Goal: Task Accomplishment & Management: Use online tool/utility

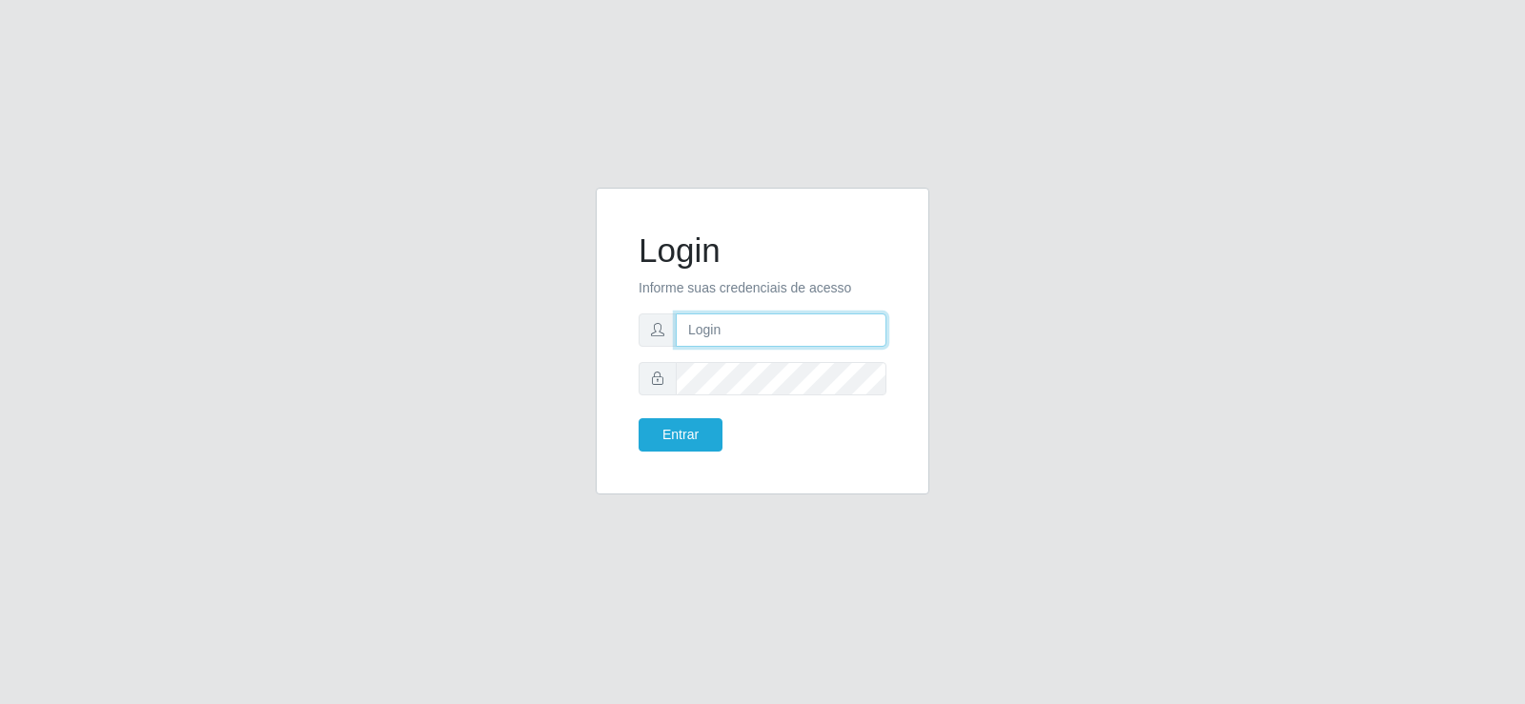
click at [727, 338] on input "text" at bounding box center [781, 330] width 211 height 33
drag, startPoint x: 845, startPoint y: 337, endPoint x: 714, endPoint y: 343, distance: 130.8
click at [714, 343] on input "[PERSON_NAME][EMAIL_ADDRESS][DOMAIN_NAME]" at bounding box center [781, 330] width 211 height 33
type input "[DOMAIN_NAME]"
drag, startPoint x: 819, startPoint y: 345, endPoint x: 248, endPoint y: 344, distance: 571.0
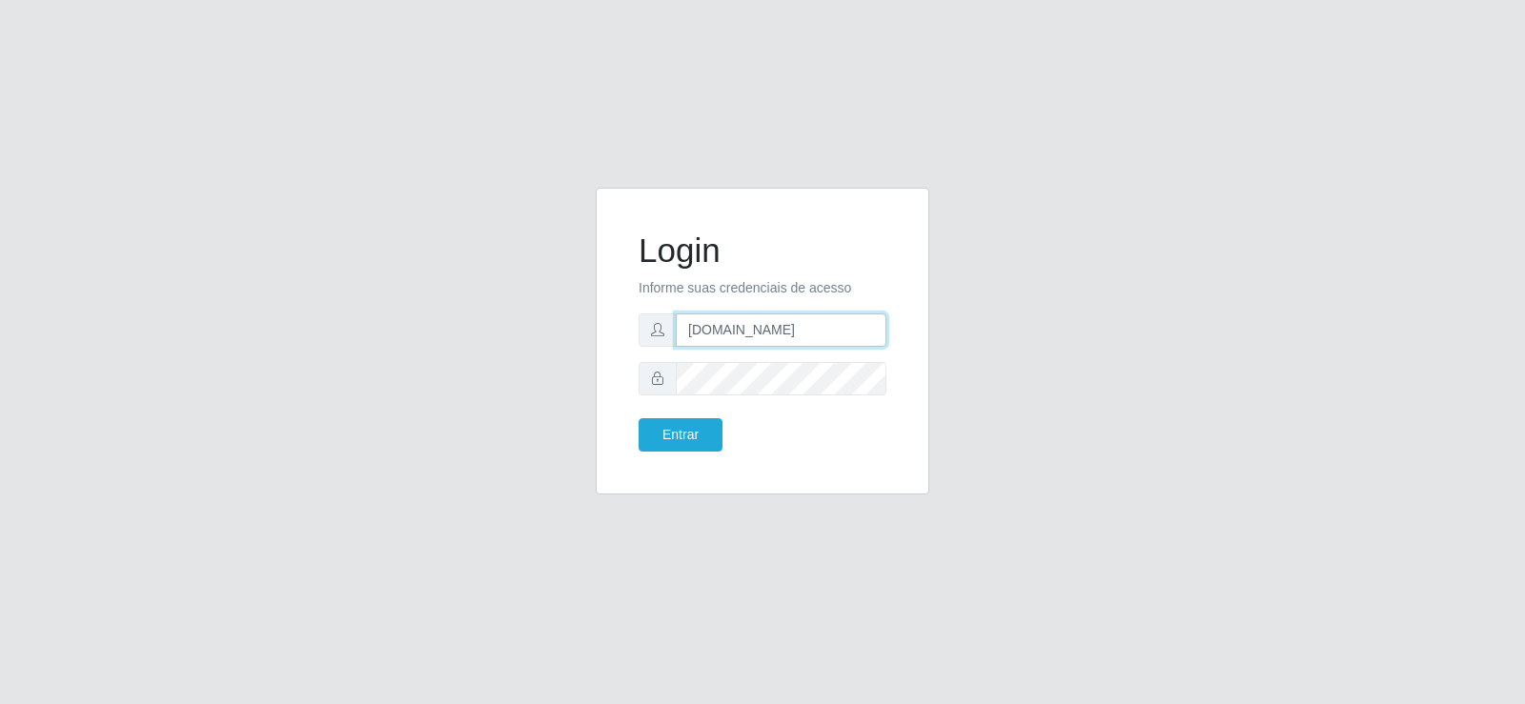
click at [248, 344] on div "Login Informe suas credenciais de acesso [DOMAIN_NAME] Entrar" at bounding box center [762, 353] width 1087 height 330
click at [707, 329] on input "text" at bounding box center [781, 330] width 211 height 33
type input "[EMAIL_ADDRESS][DOMAIN_NAME]"
drag, startPoint x: 684, startPoint y: 324, endPoint x: 1473, endPoint y: 443, distance: 797.3
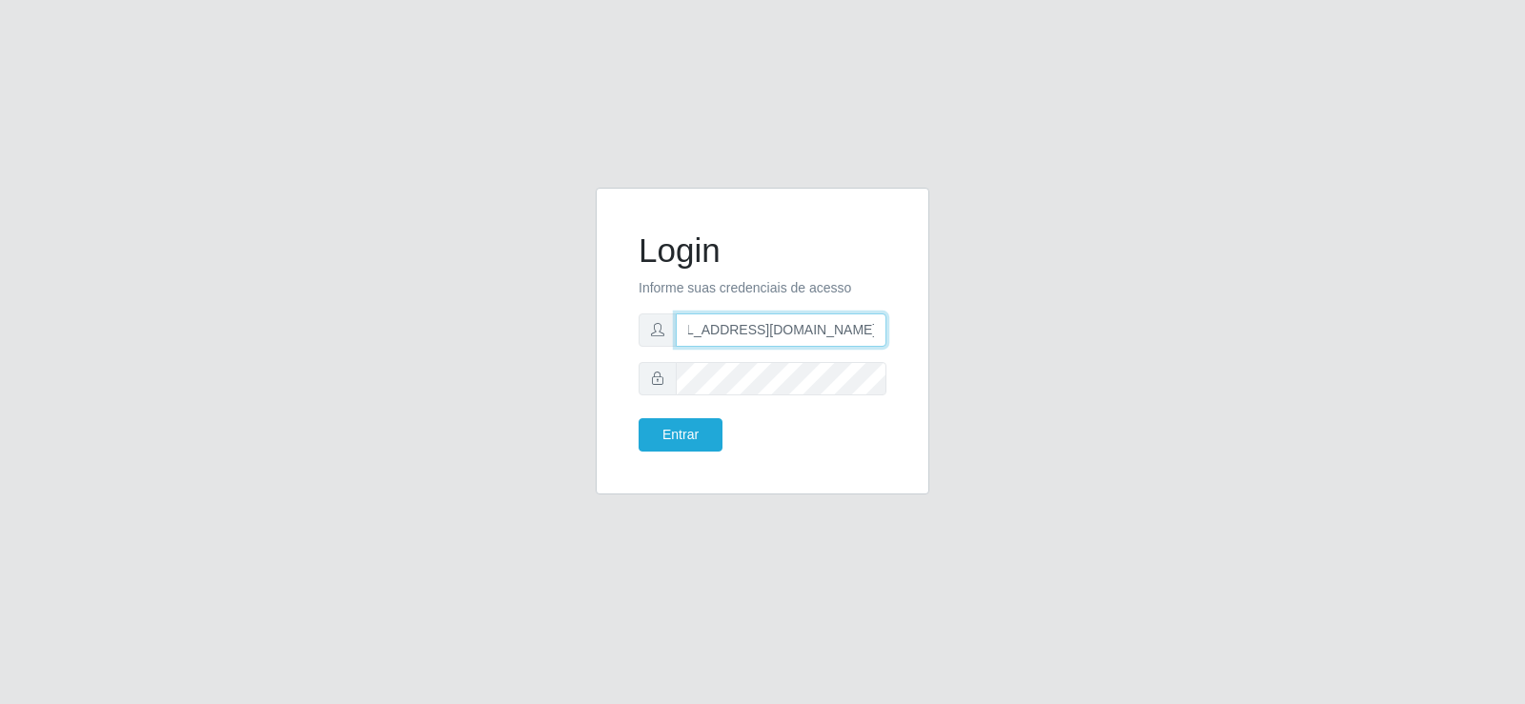
click at [1473, 443] on div "Login Informe suas credenciais de acesso [EMAIL_ADDRESS][DOMAIN_NAME] Entrar" at bounding box center [762, 352] width 1525 height 704
click at [760, 327] on input "text" at bounding box center [781, 330] width 211 height 33
click at [1263, 227] on div "Login Informe suas credenciais de acesso Entrar" at bounding box center [762, 353] width 1087 height 330
click at [787, 103] on div "Login Informe suas credenciais de acesso Entrar" at bounding box center [762, 352] width 1525 height 704
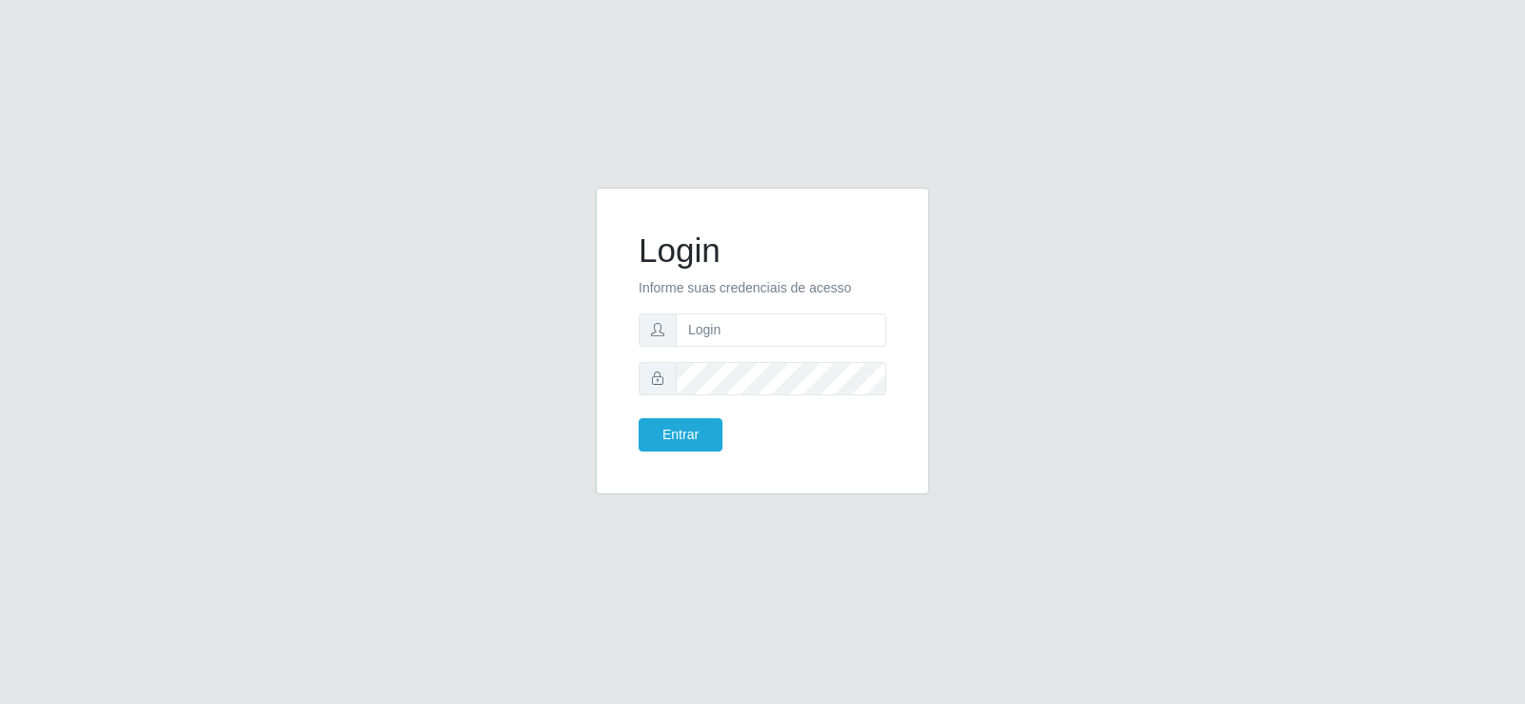
click at [992, 564] on div "Login Informe suas credenciais de acesso Entrar" at bounding box center [762, 352] width 1525 height 704
click at [721, 341] on input "text" at bounding box center [781, 330] width 211 height 33
type input "[PERSON_NAME][EMAIL_ADDRESS][DOMAIN_NAME]"
click at [639, 418] on button "Entrar" at bounding box center [681, 434] width 84 height 33
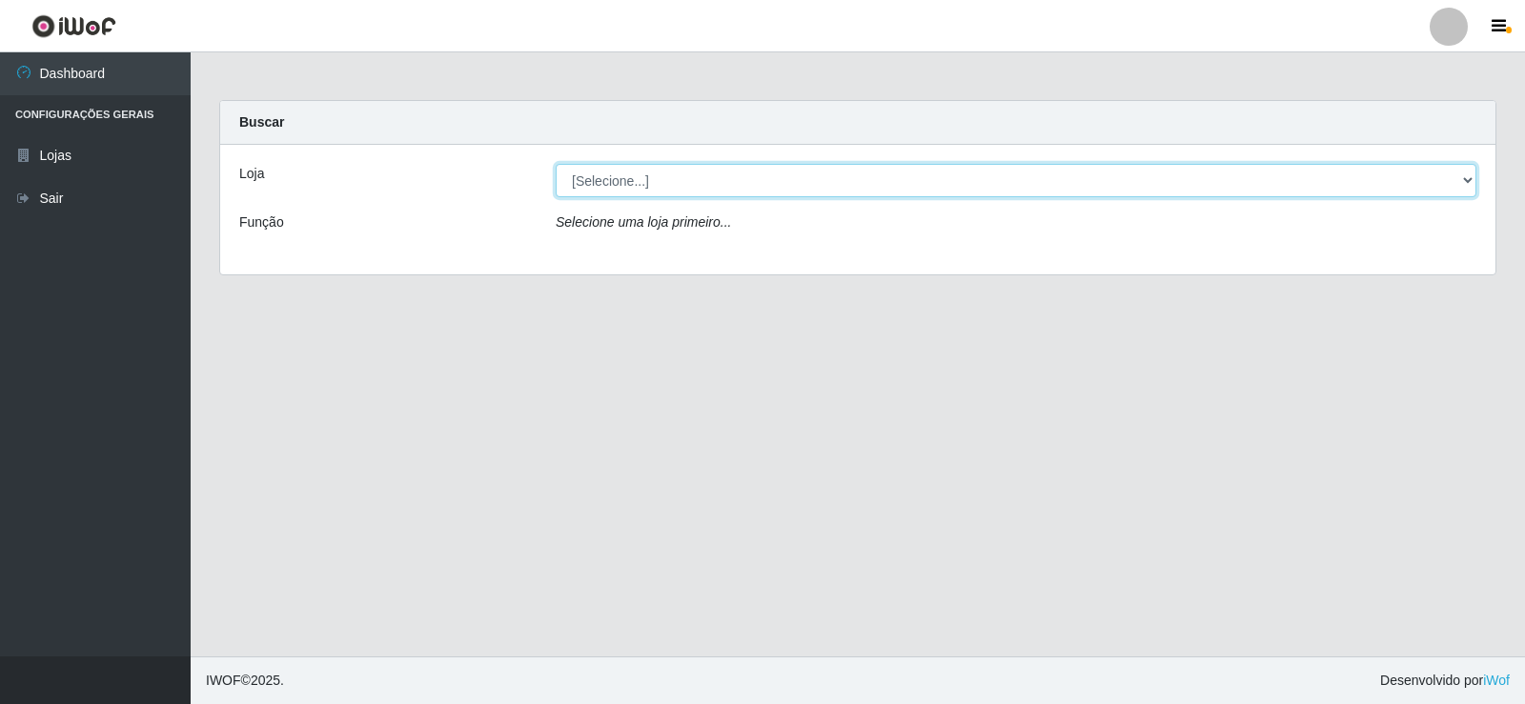
click at [792, 174] on select "[Selecione...] Rede Compras Supermercados - LOJA 2" at bounding box center [1016, 180] width 921 height 33
select select "161"
click at [556, 164] on select "[Selecione...] Rede Compras Supermercados - LOJA 2" at bounding box center [1016, 180] width 921 height 33
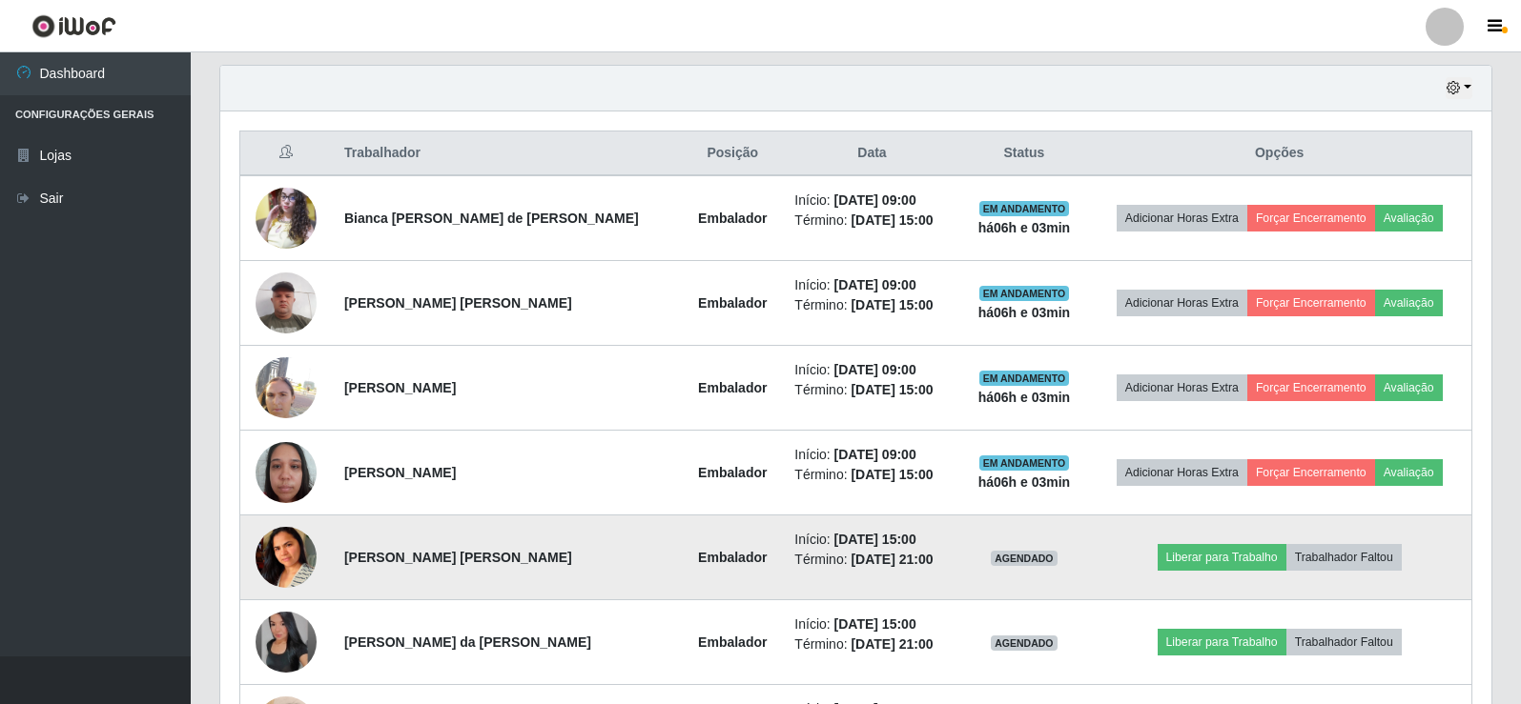
scroll to position [572, 0]
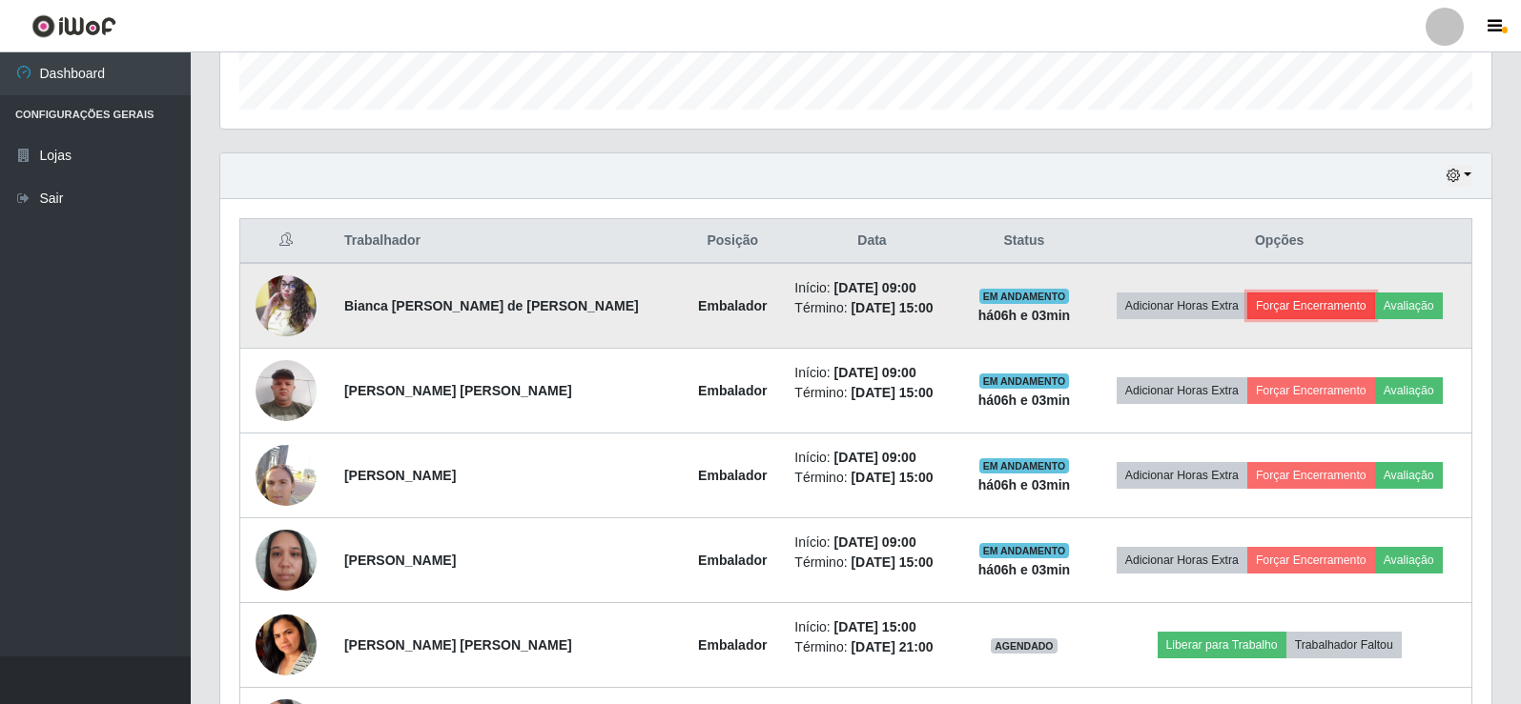
click at [1296, 296] on button "Forçar Encerramento" at bounding box center [1311, 306] width 128 height 27
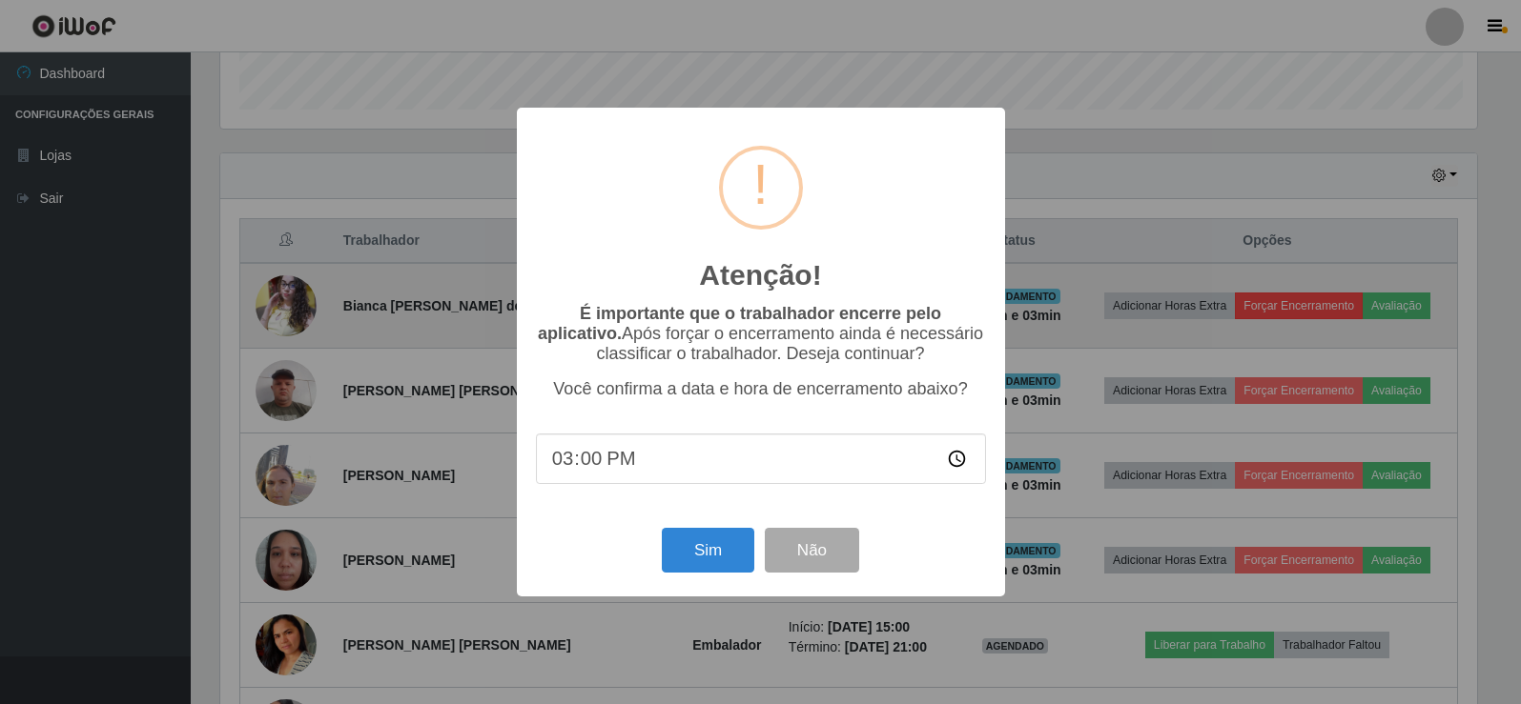
scroll to position [396, 1261]
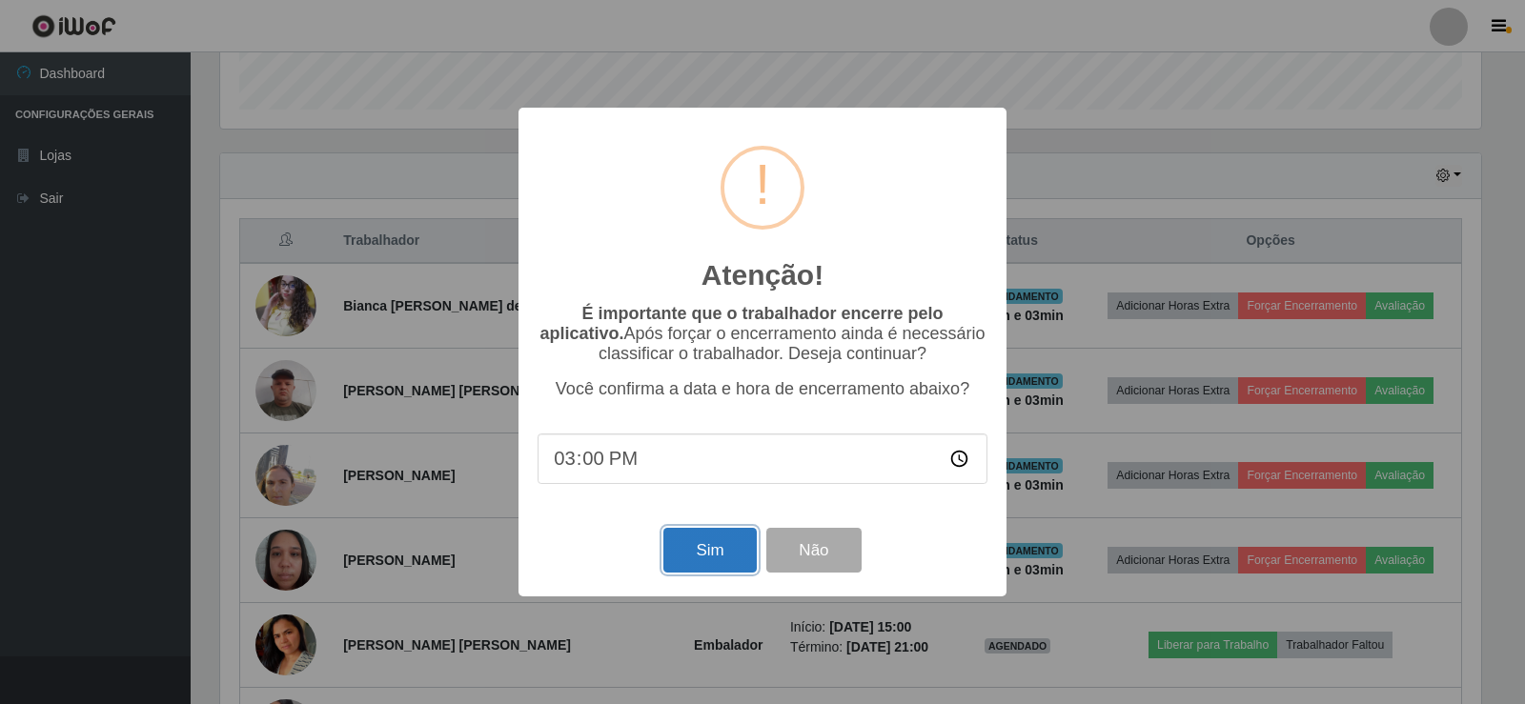
click at [712, 555] on button "Sim" at bounding box center [709, 550] width 92 height 45
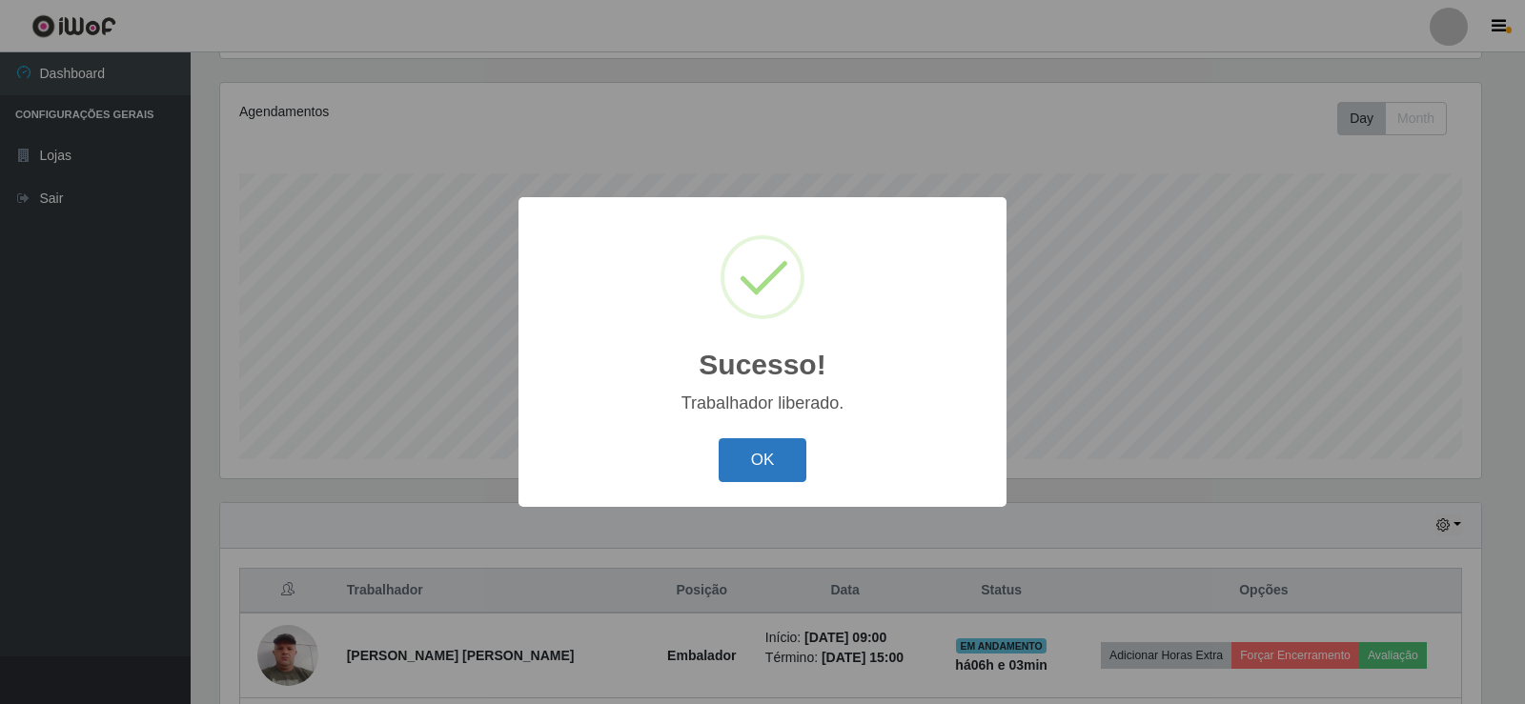
click at [766, 444] on button "OK" at bounding box center [763, 461] width 89 height 45
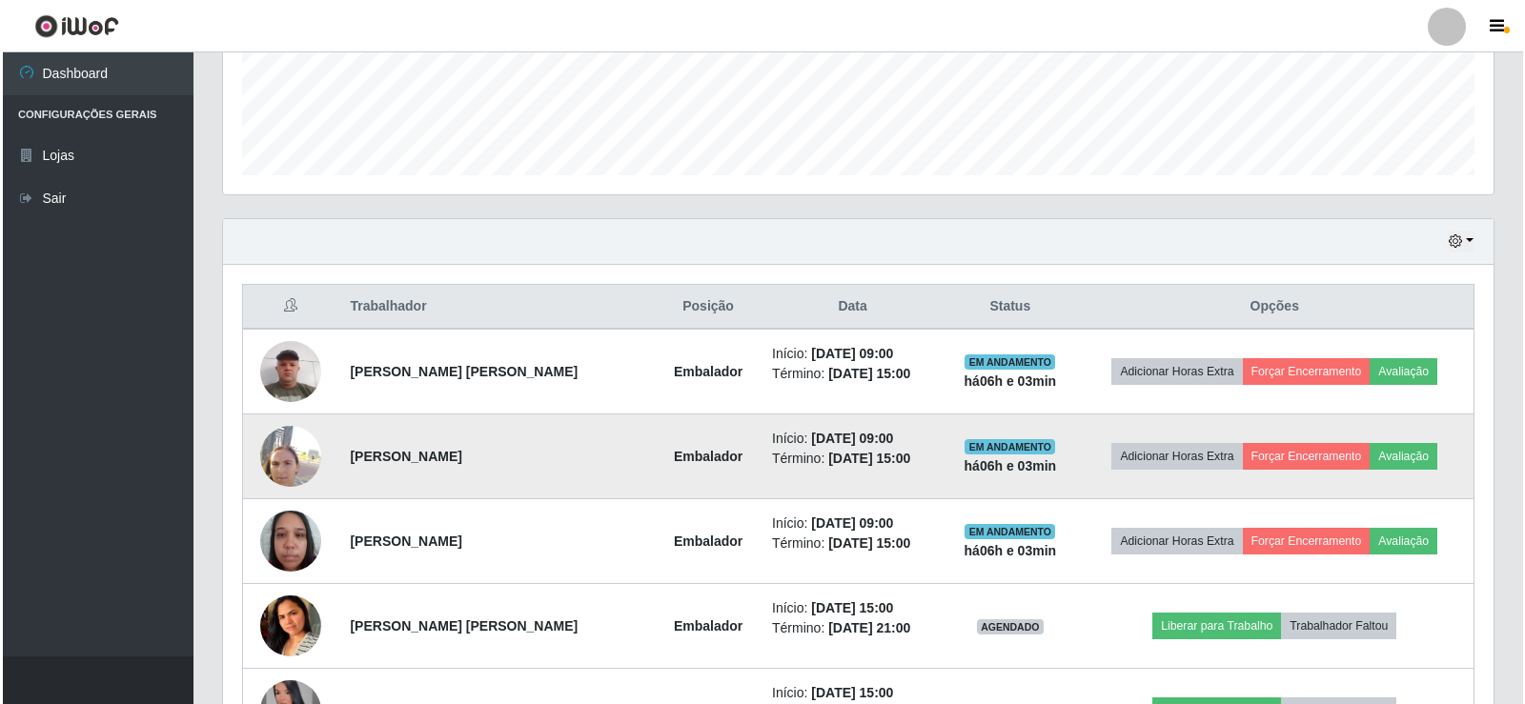
scroll to position [508, 0]
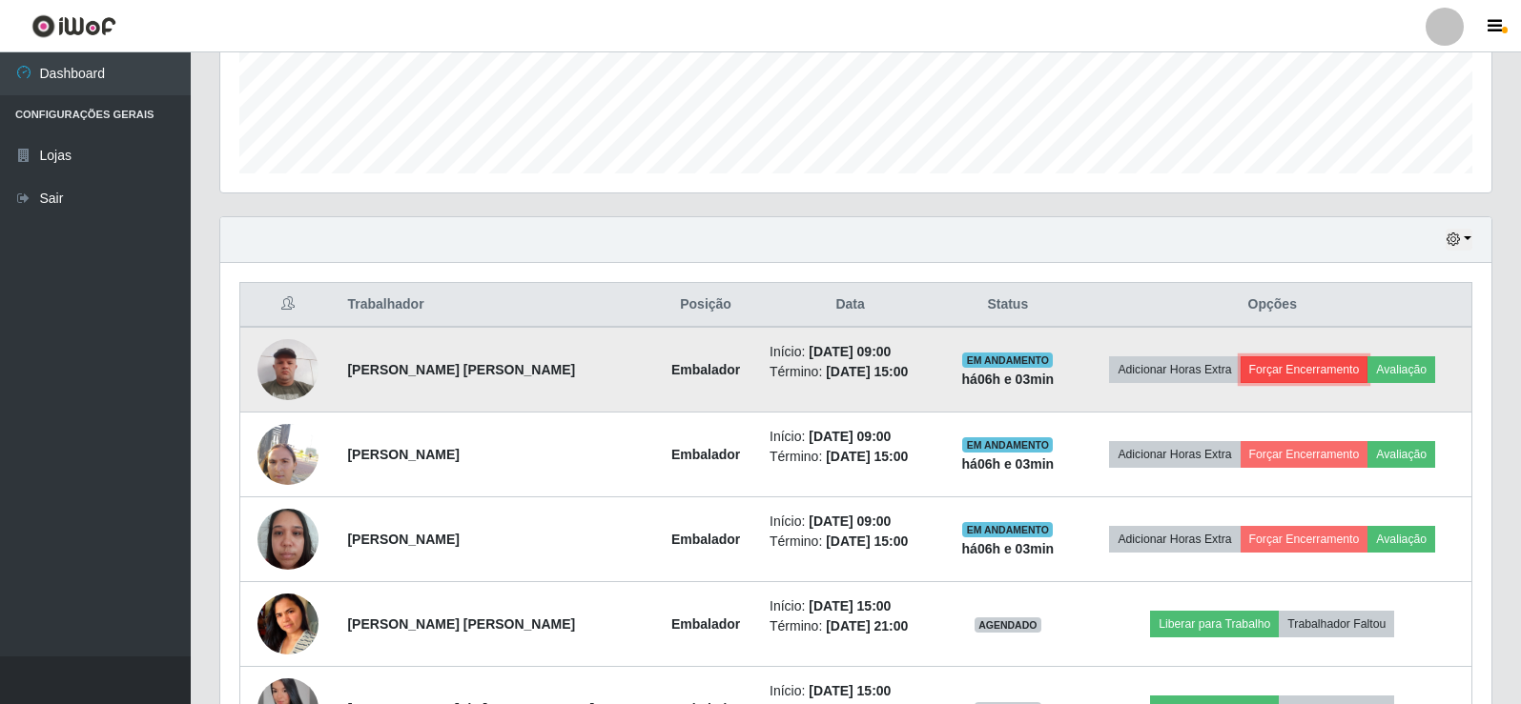
click at [1295, 362] on button "Forçar Encerramento" at bounding box center [1304, 370] width 128 height 27
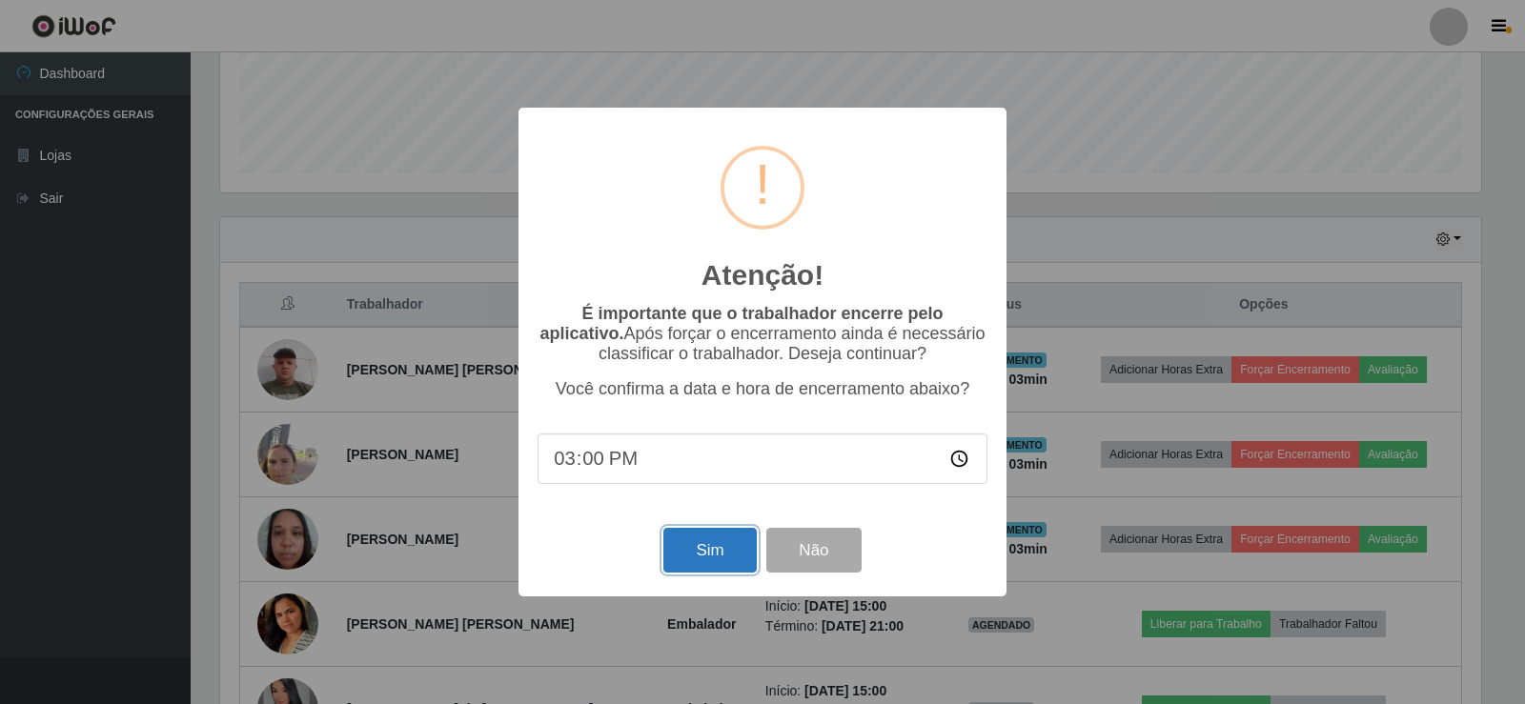
click at [698, 550] on button "Sim" at bounding box center [709, 550] width 92 height 45
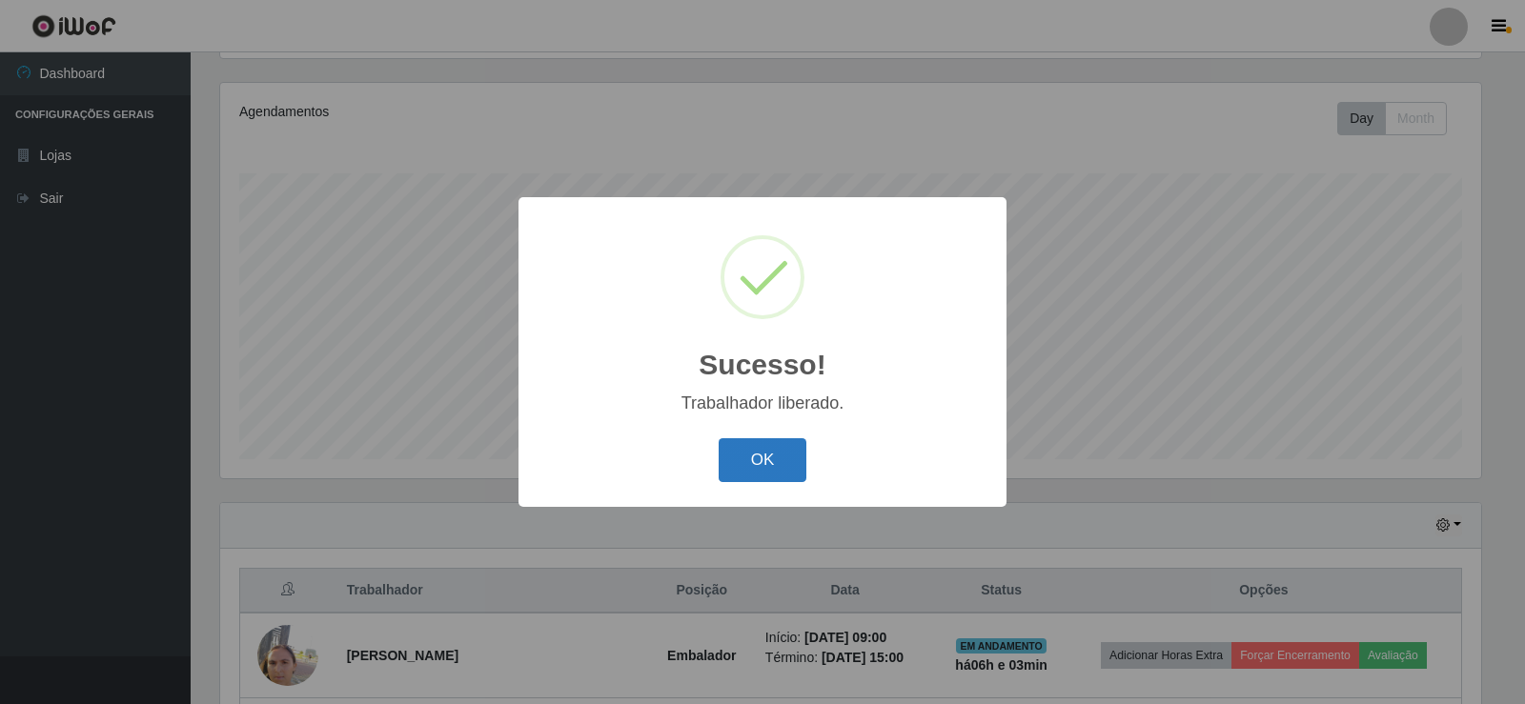
click at [783, 466] on button "OK" at bounding box center [763, 461] width 89 height 45
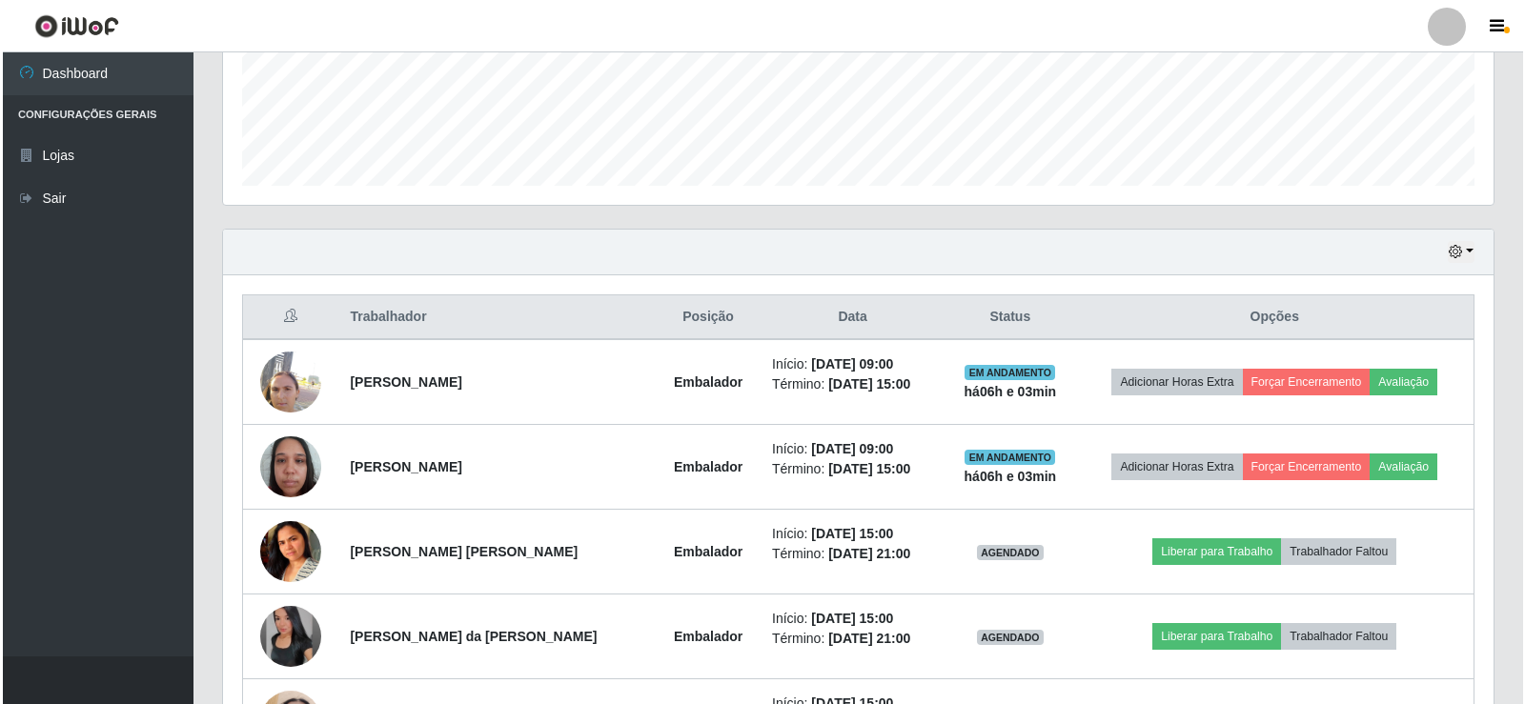
scroll to position [508, 0]
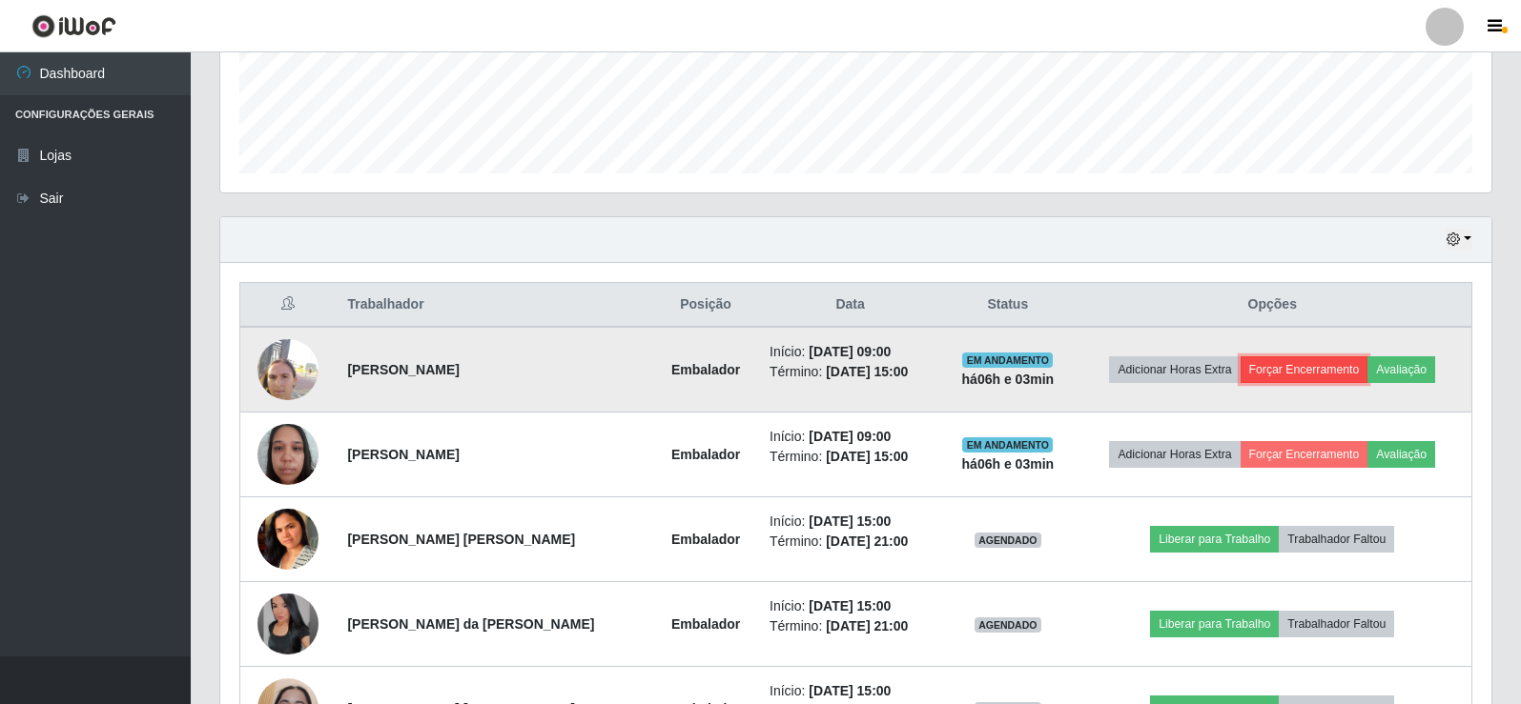
click at [1321, 360] on button "Forçar Encerramento" at bounding box center [1304, 370] width 128 height 27
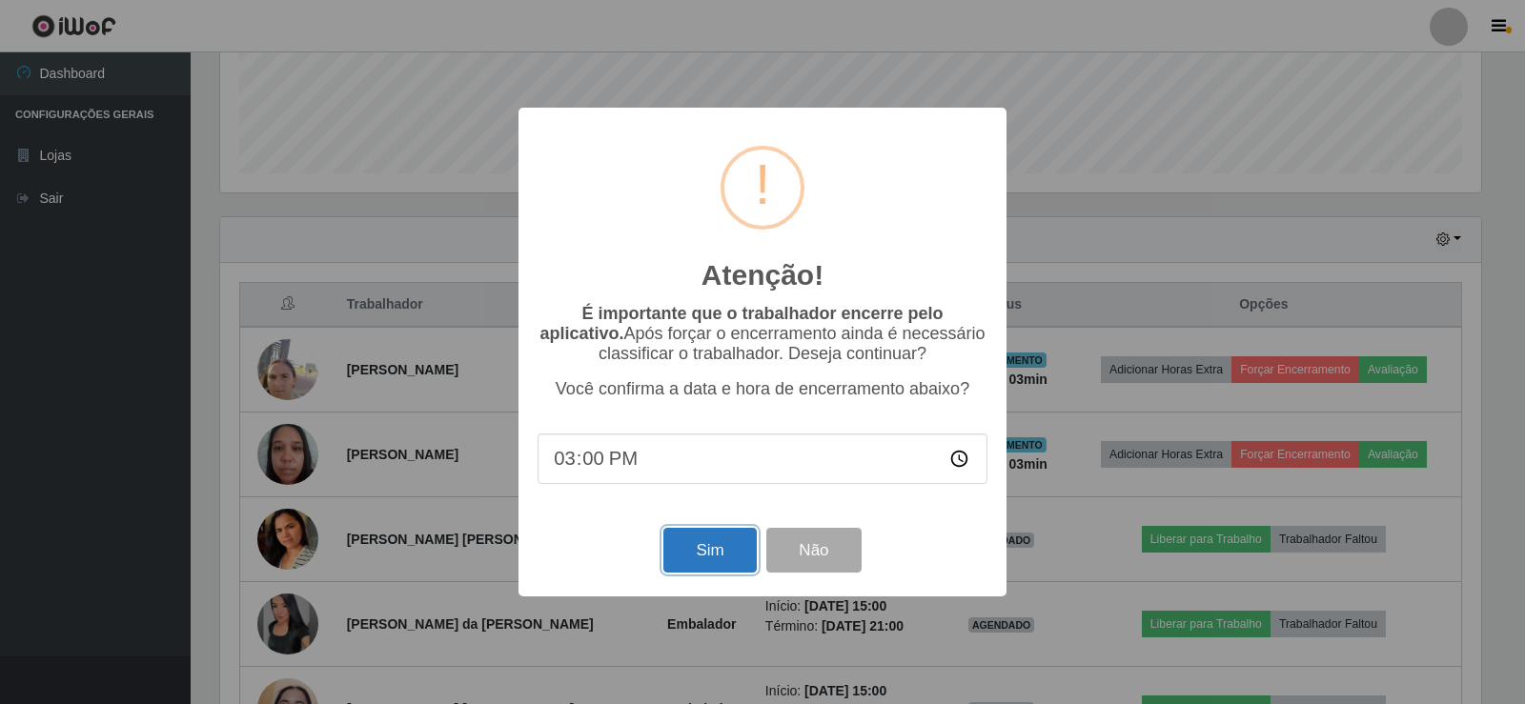
click at [711, 562] on button "Sim" at bounding box center [709, 550] width 92 height 45
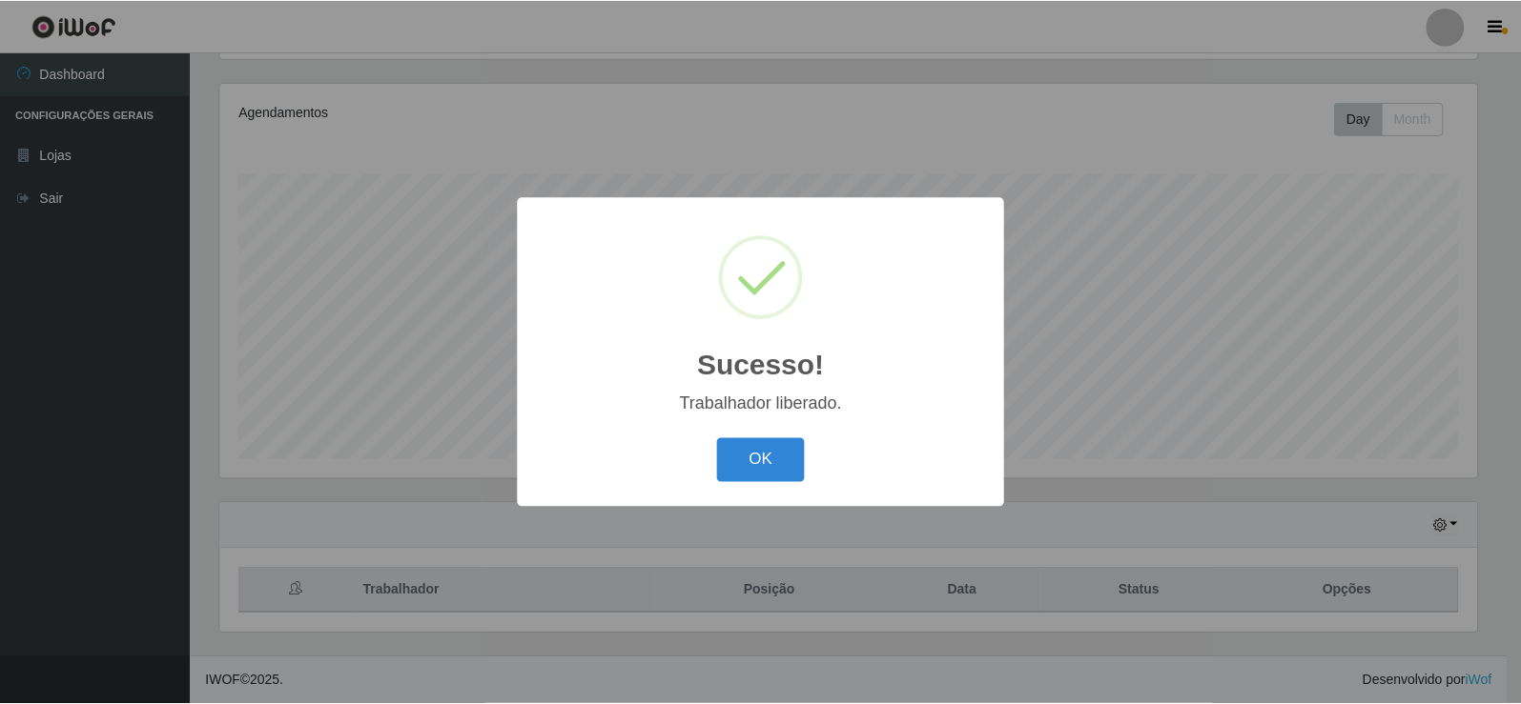
scroll to position [0, 0]
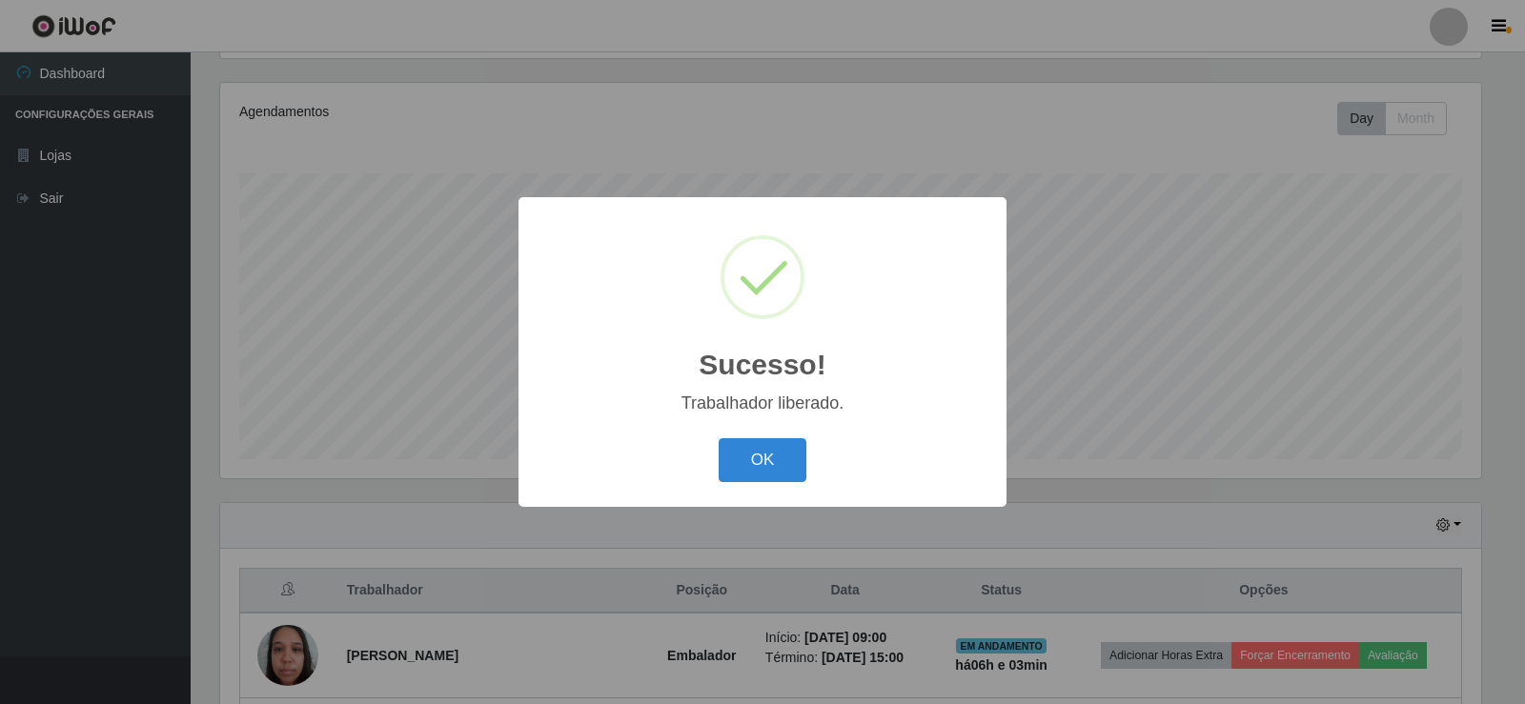
drag, startPoint x: 755, startPoint y: 475, endPoint x: 816, endPoint y: 466, distance: 61.6
click at [759, 475] on button "OK" at bounding box center [763, 461] width 89 height 45
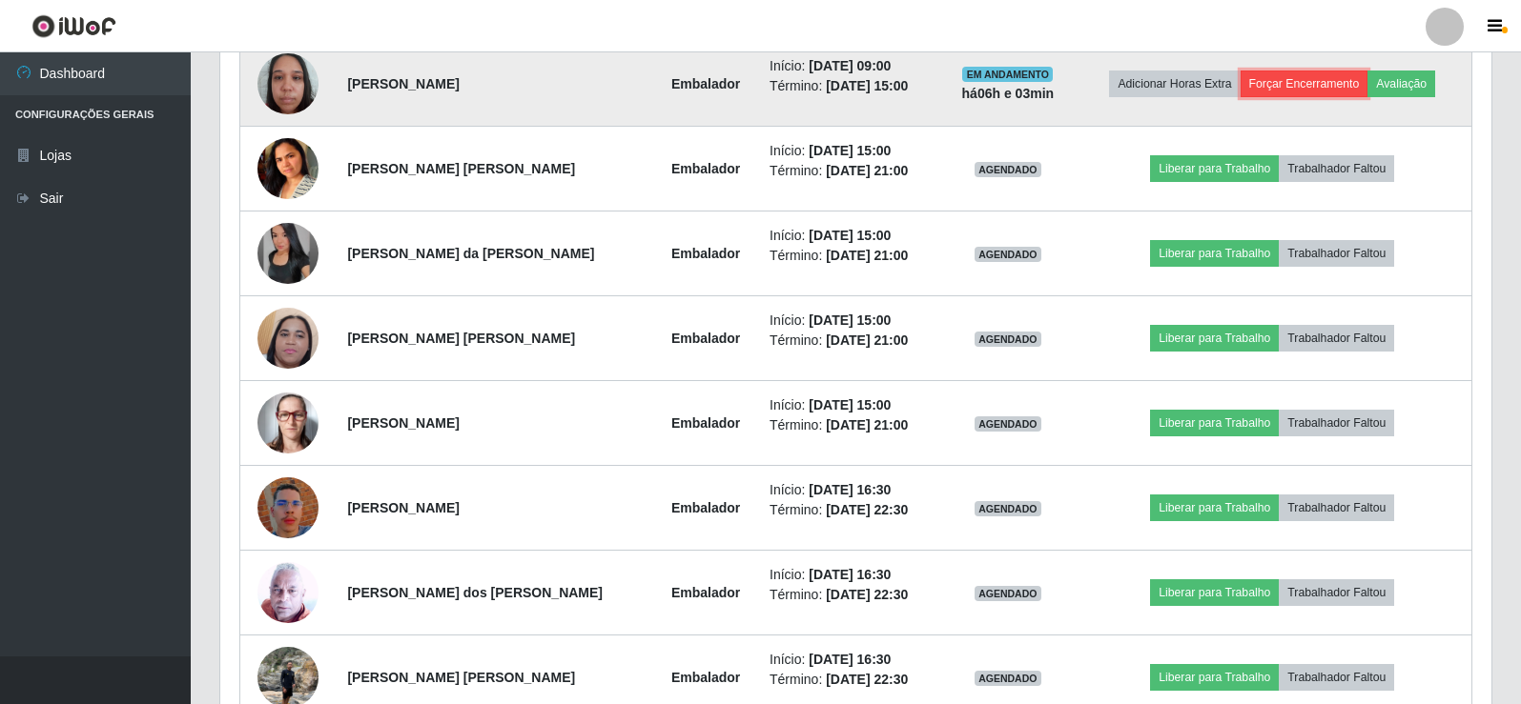
click at [1287, 75] on button "Forçar Encerramento" at bounding box center [1304, 84] width 128 height 27
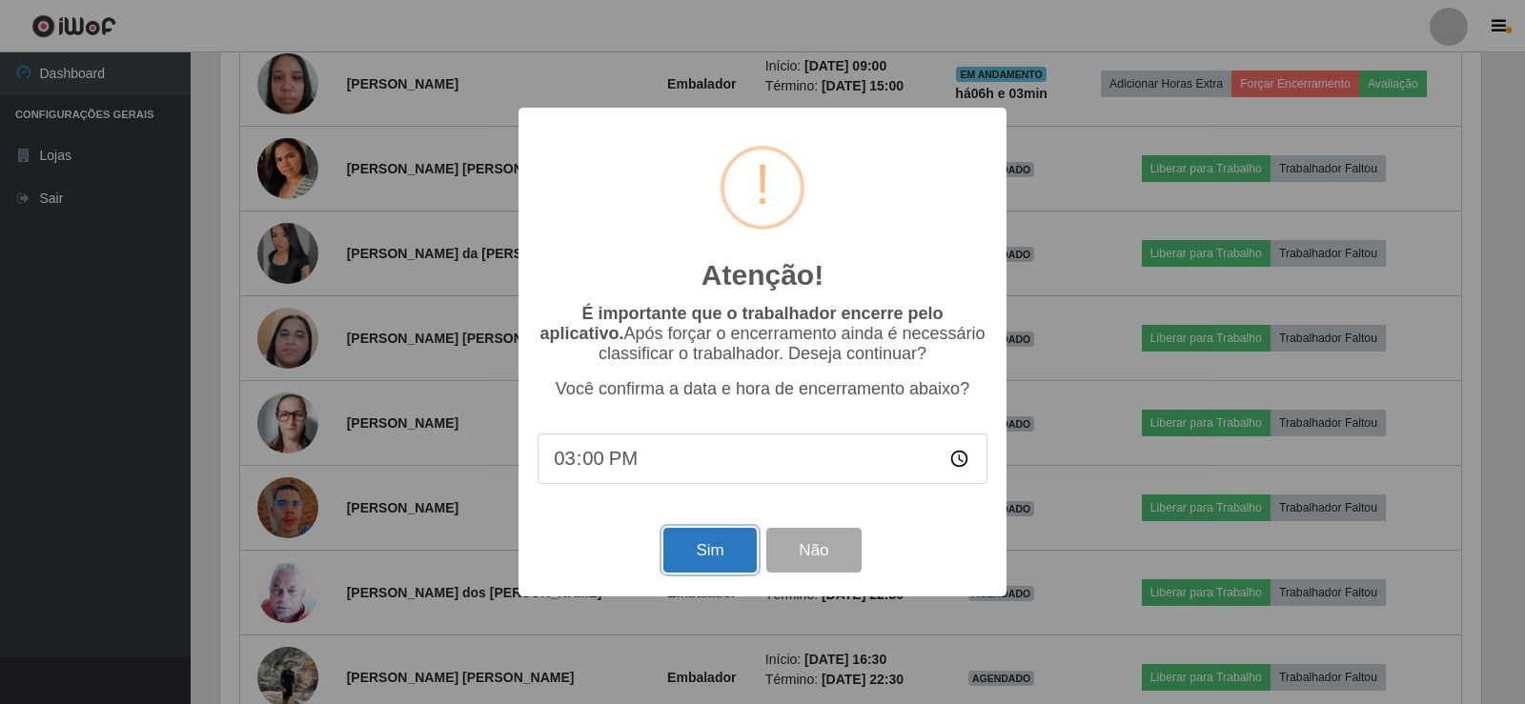
click at [715, 567] on button "Sim" at bounding box center [709, 550] width 92 height 45
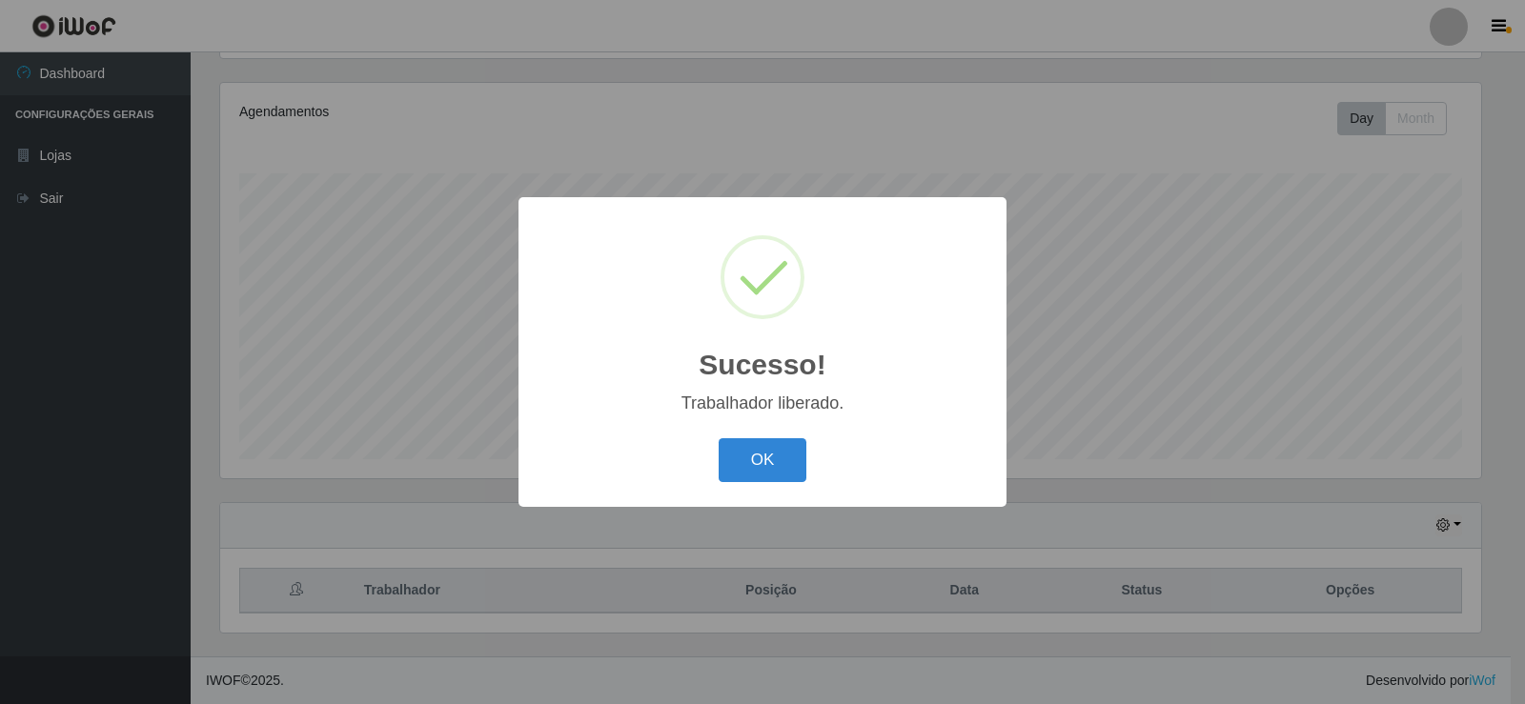
click at [1278, 183] on div "Sucesso! × Trabalhador liberado. OK Cancel" at bounding box center [762, 352] width 1525 height 704
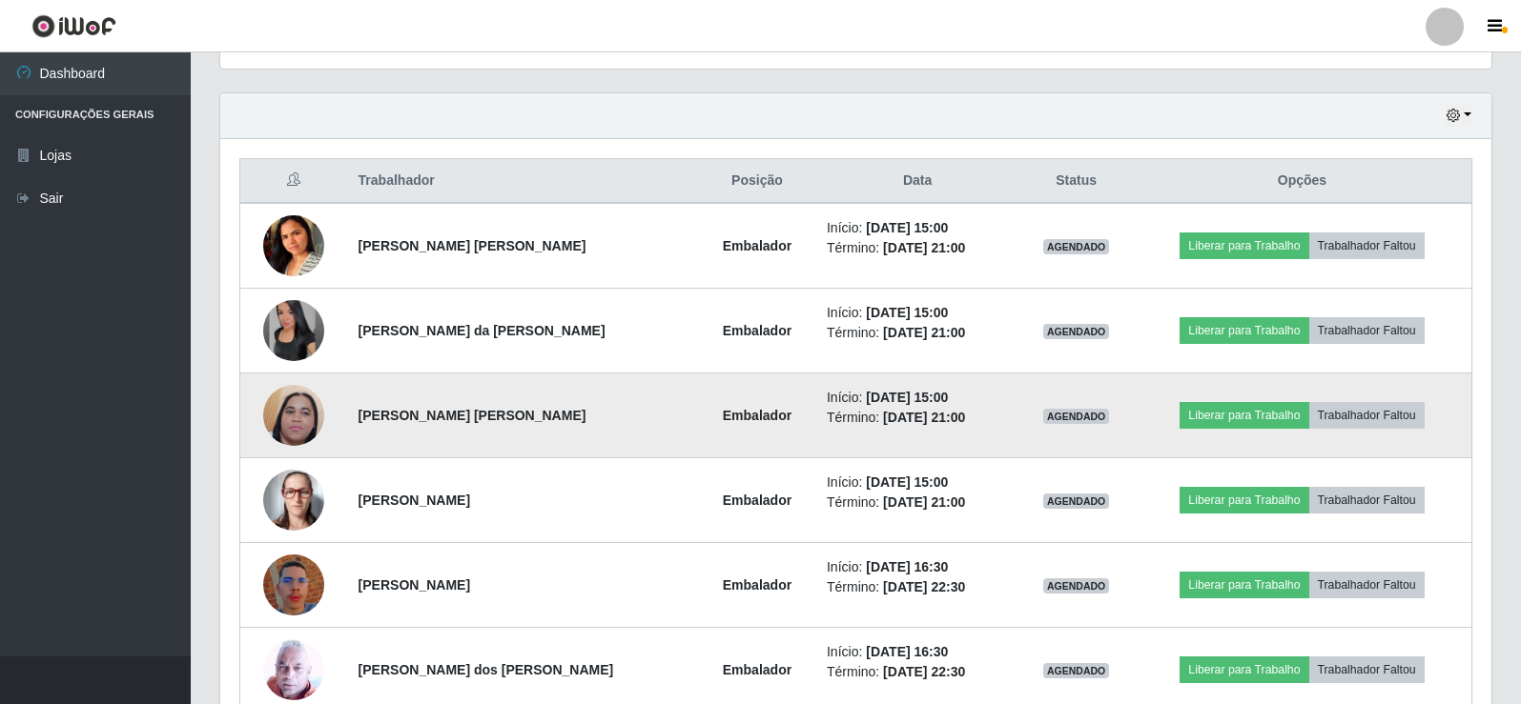
scroll to position [625, 0]
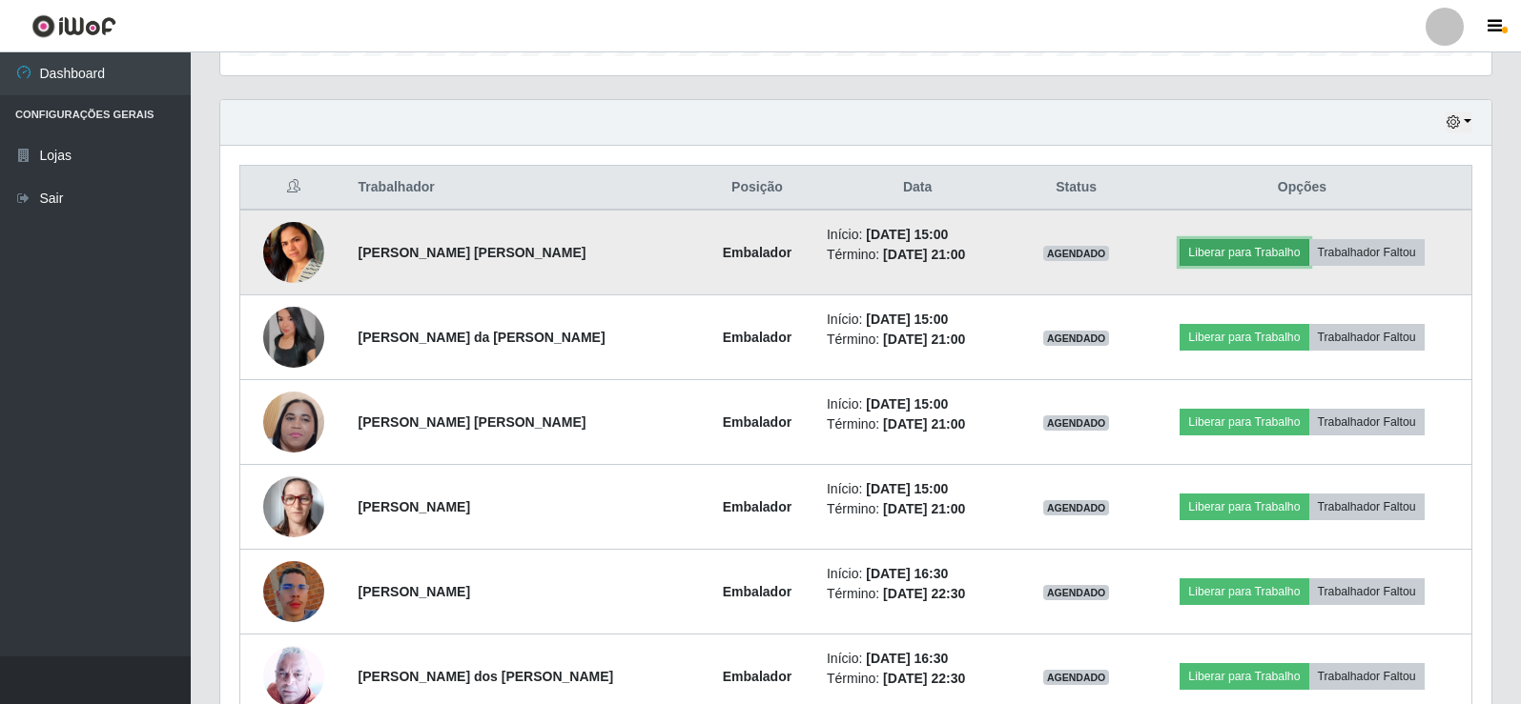
click at [1248, 250] on button "Liberar para Trabalho" at bounding box center [1243, 252] width 129 height 27
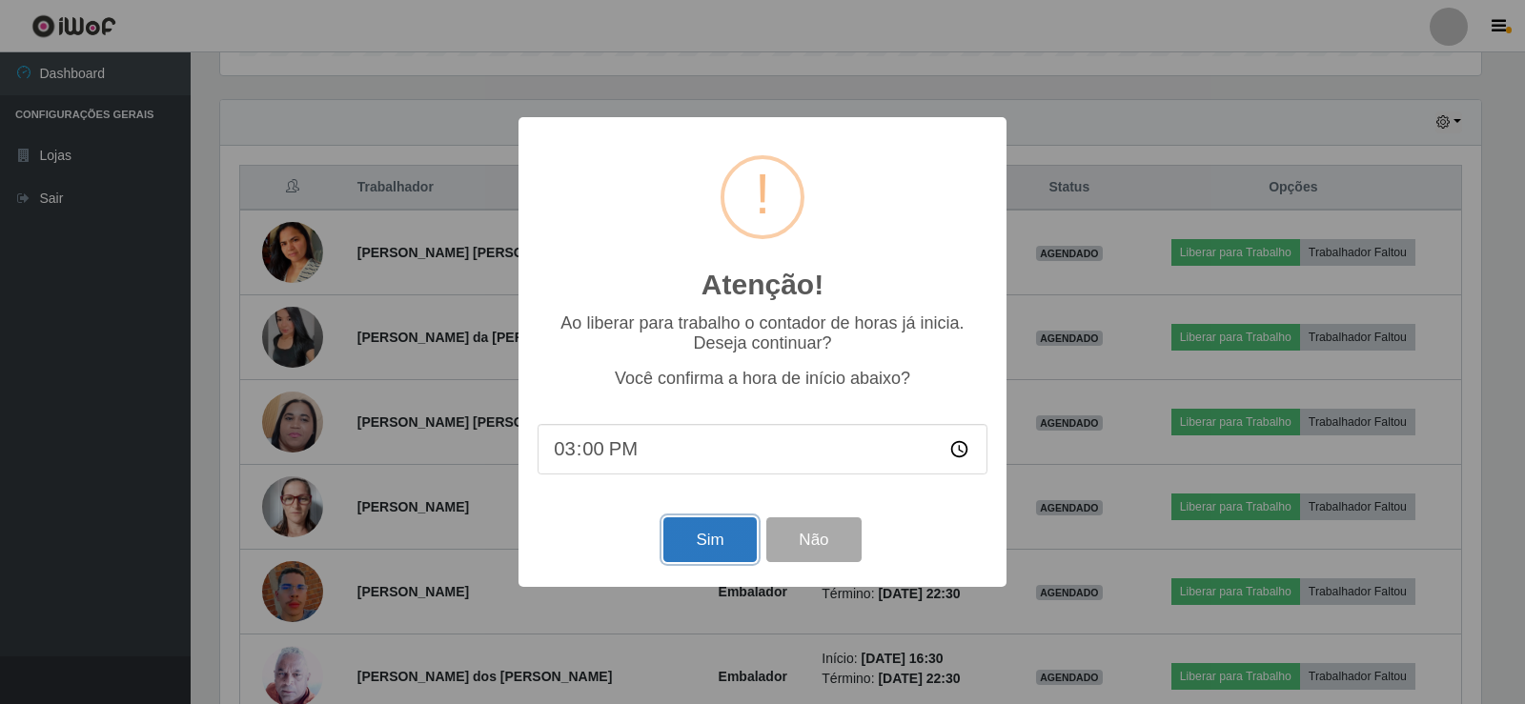
click at [723, 539] on button "Sim" at bounding box center [709, 540] width 92 height 45
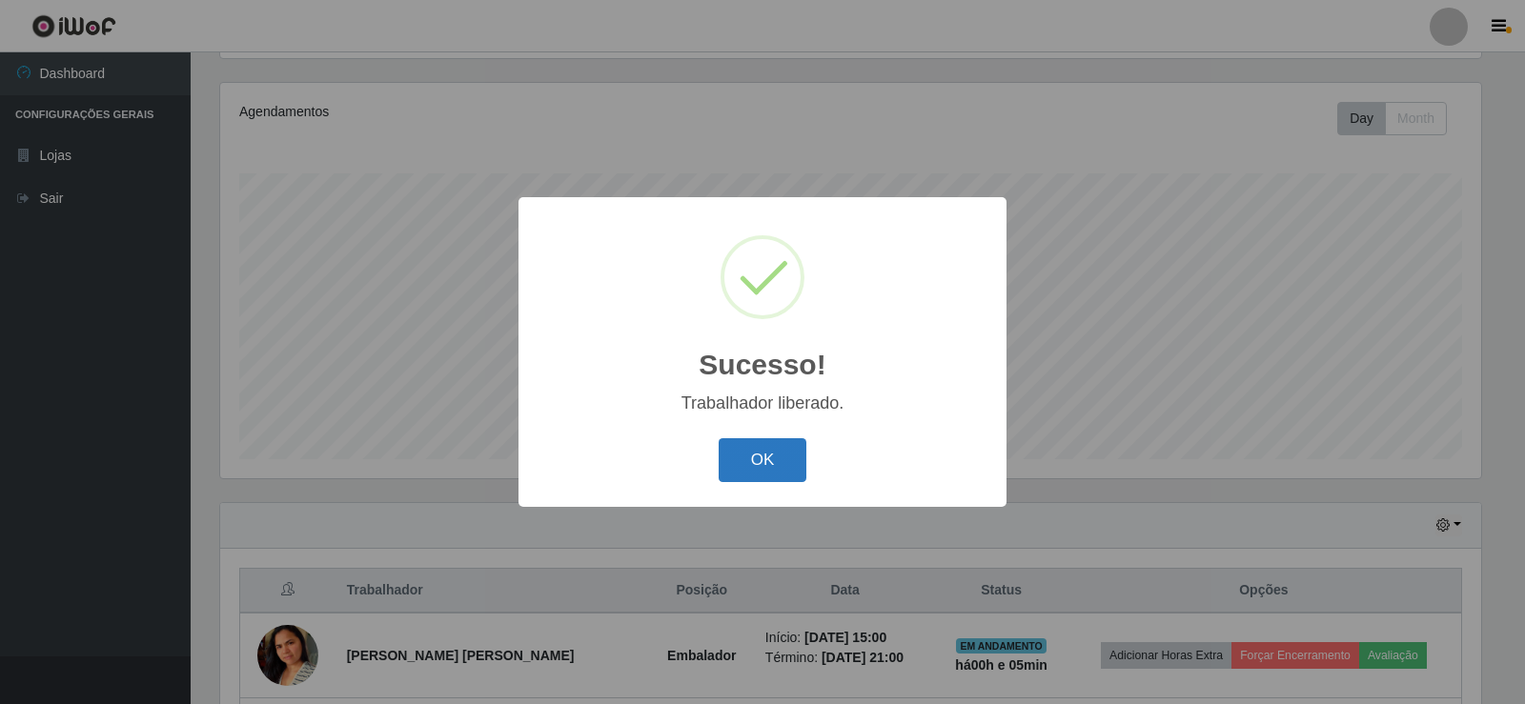
click at [771, 461] on button "OK" at bounding box center [763, 461] width 89 height 45
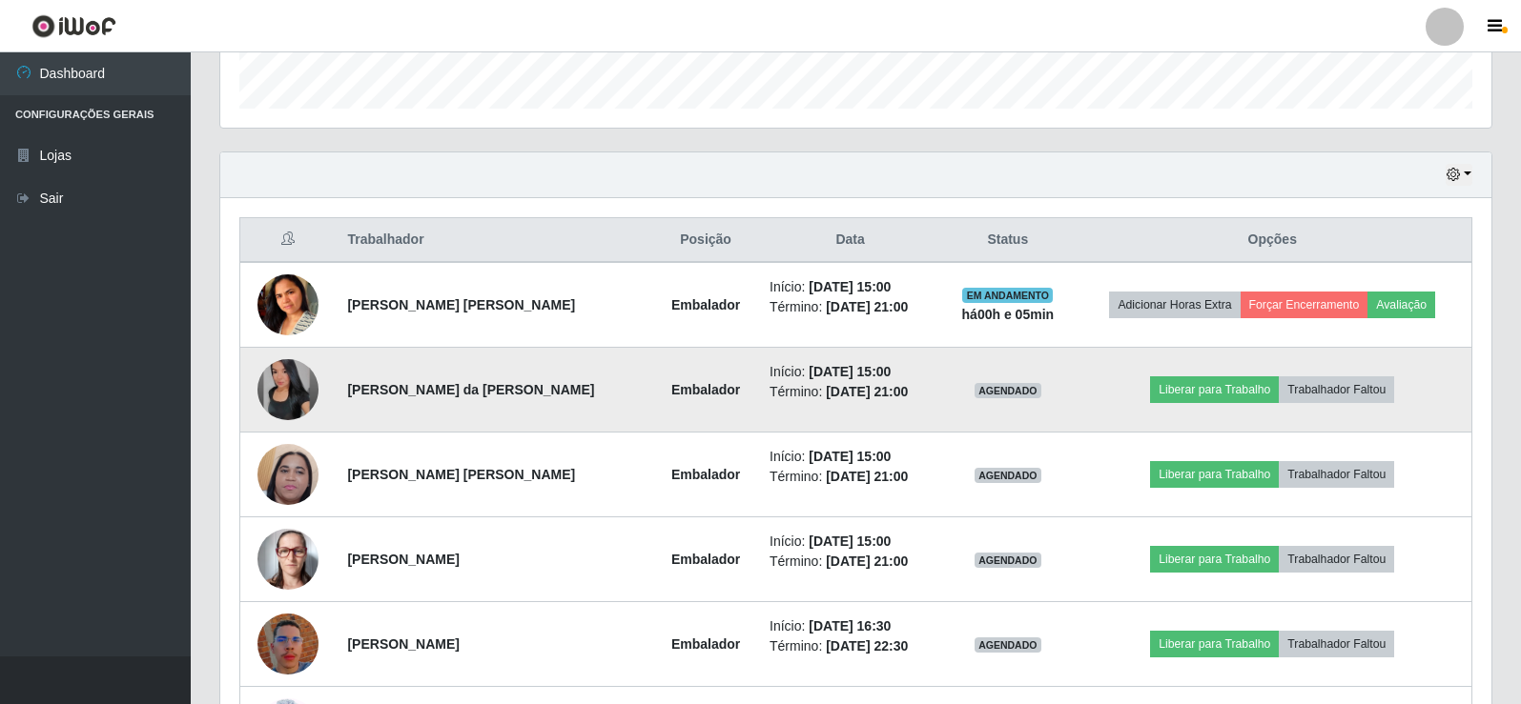
scroll to position [603, 0]
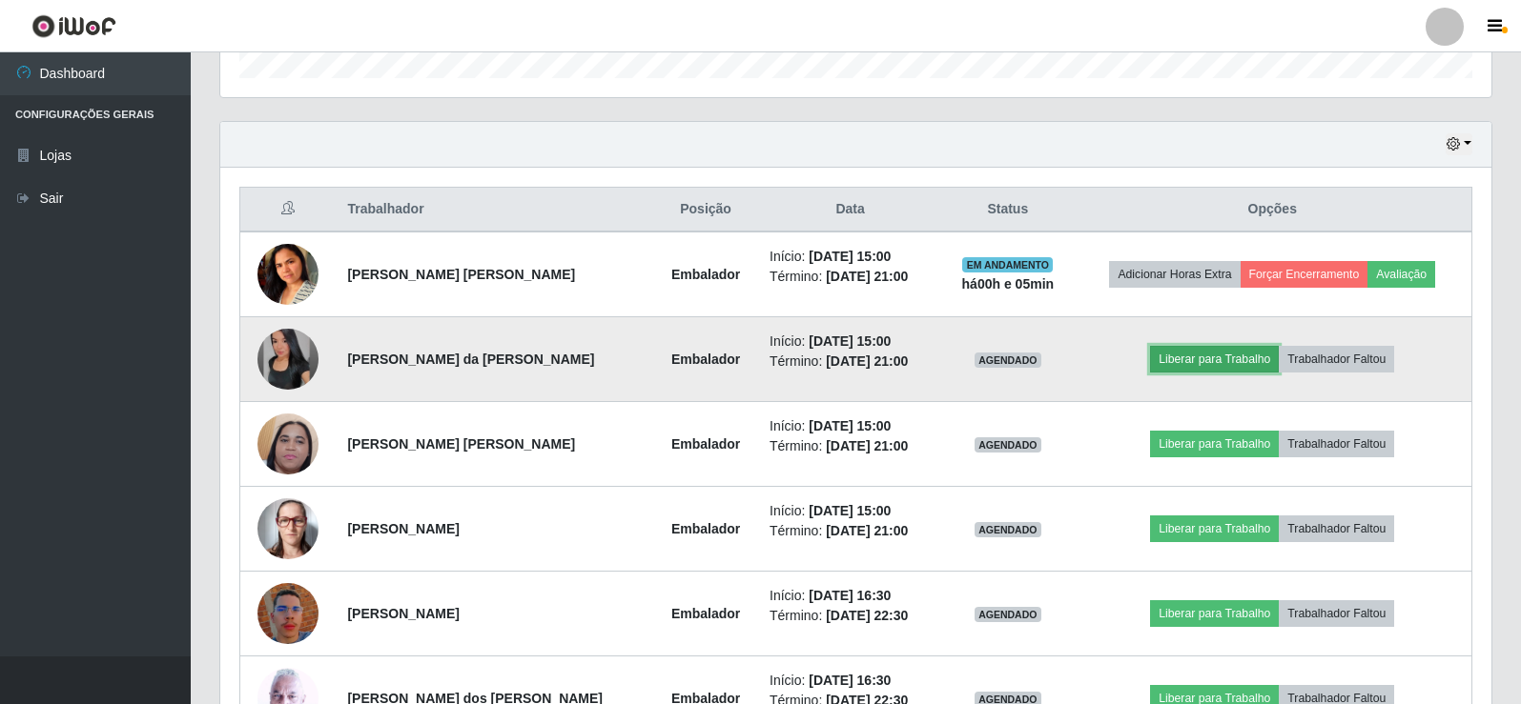
click at [1237, 356] on button "Liberar para Trabalho" at bounding box center [1214, 359] width 129 height 27
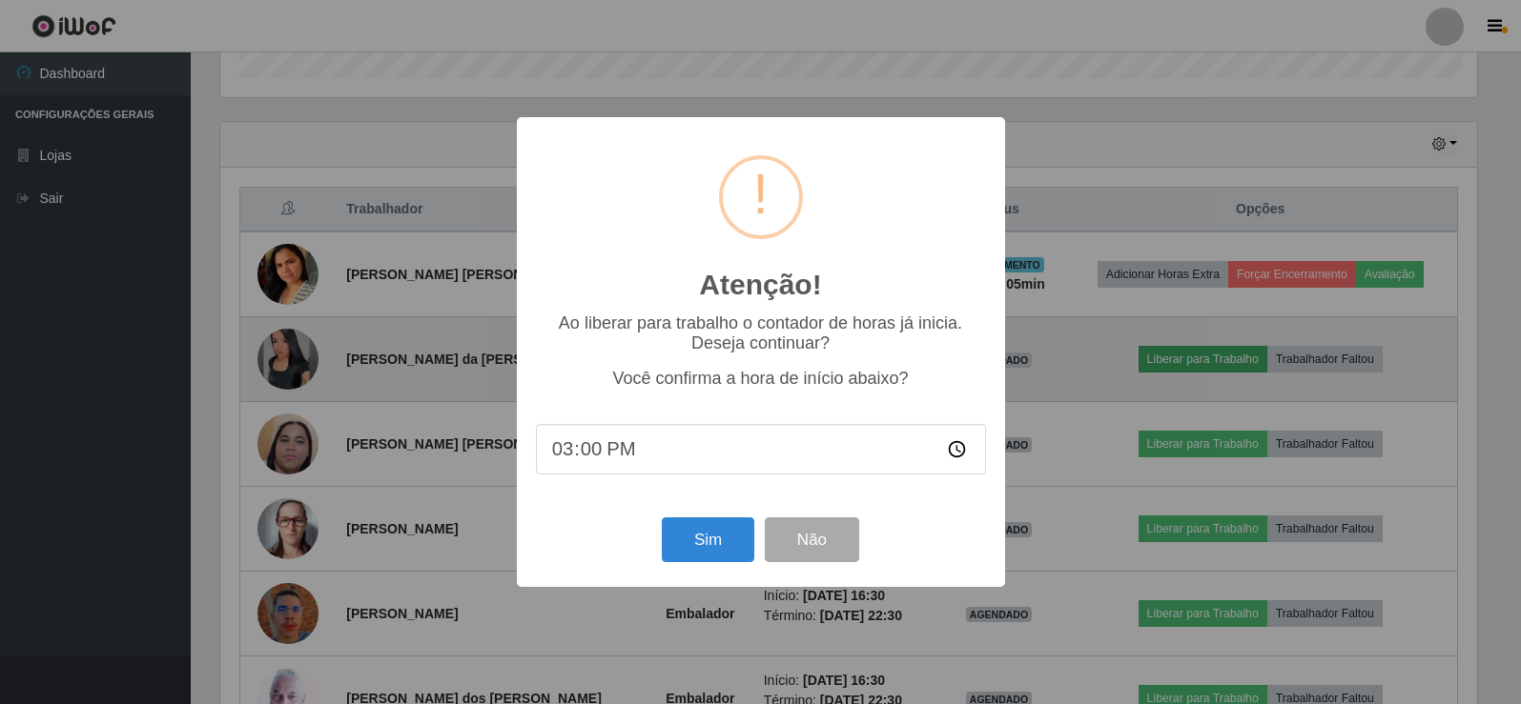
scroll to position [396, 1261]
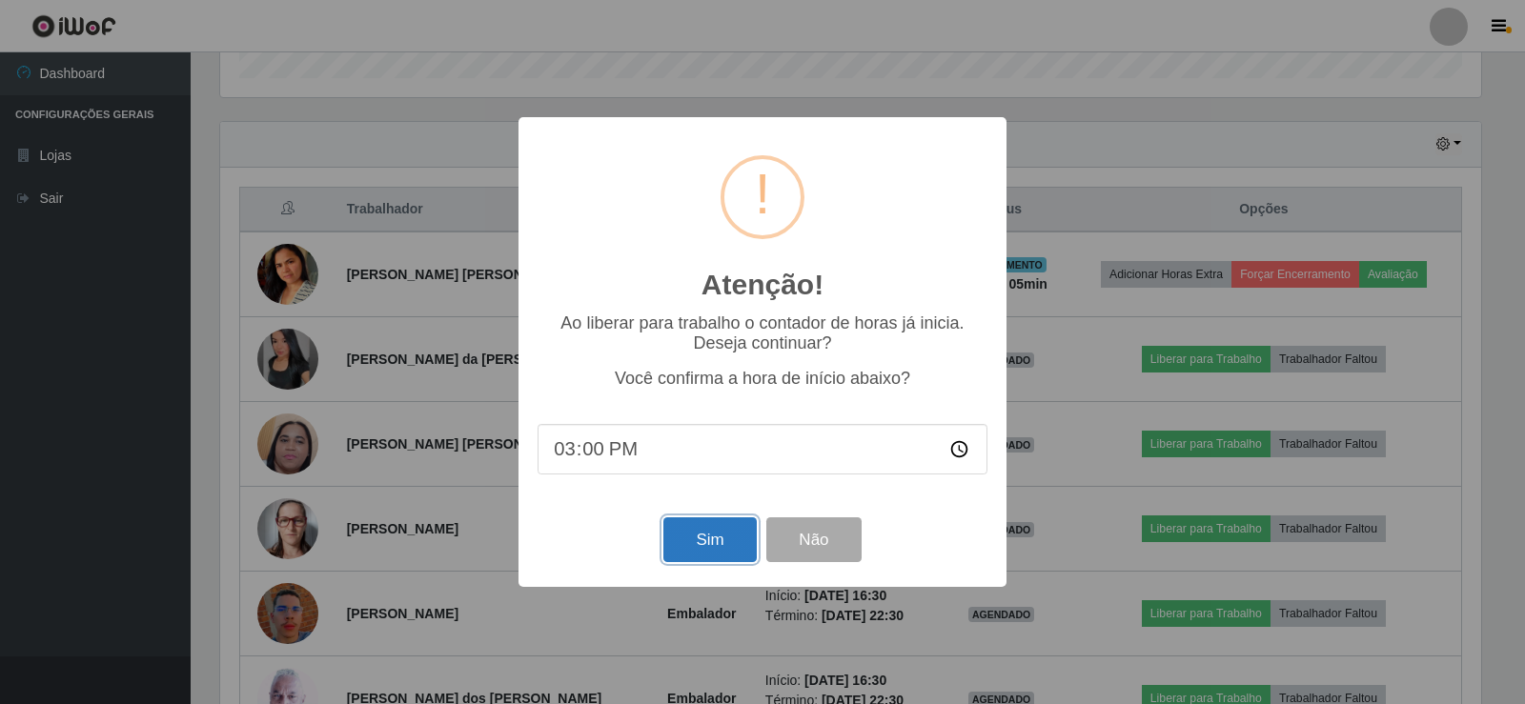
click at [686, 543] on button "Sim" at bounding box center [709, 540] width 92 height 45
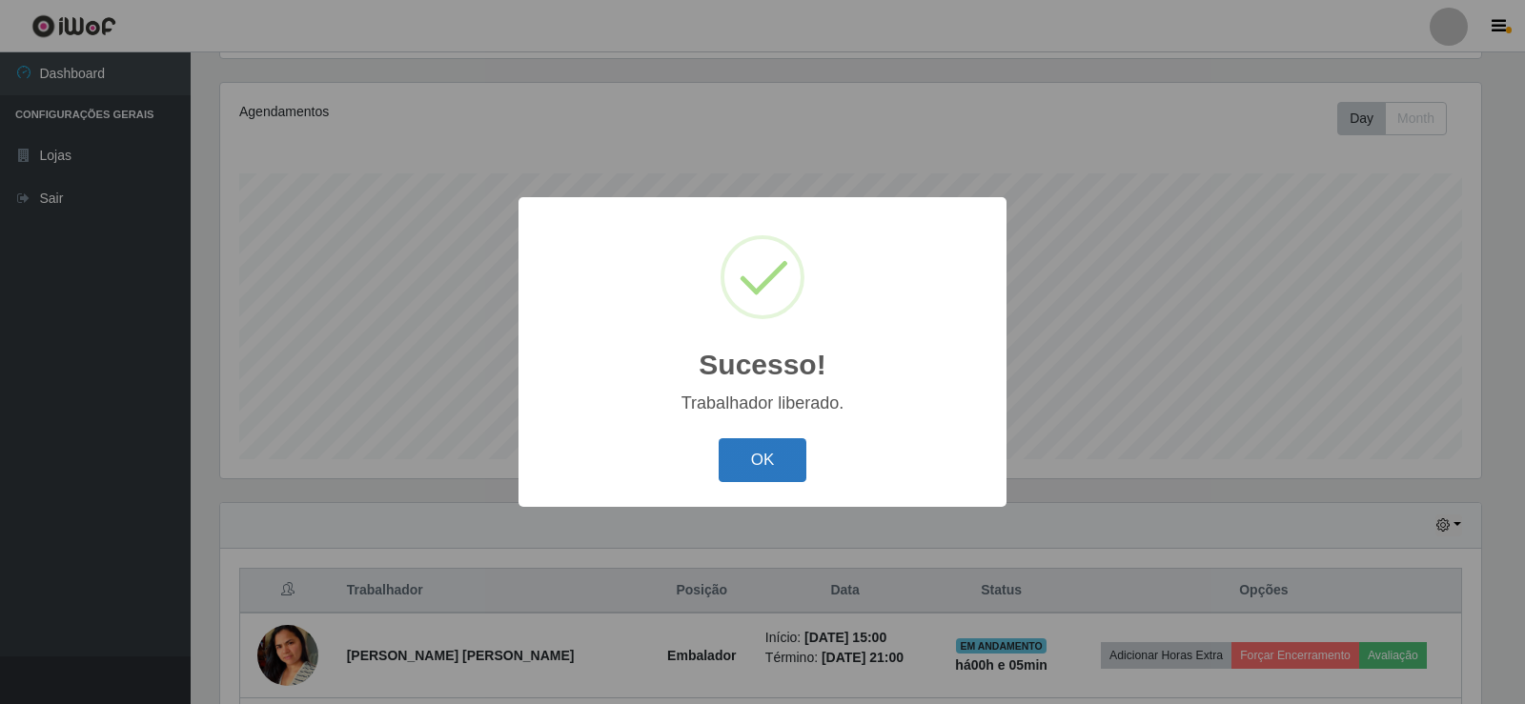
click at [786, 460] on button "OK" at bounding box center [763, 461] width 89 height 45
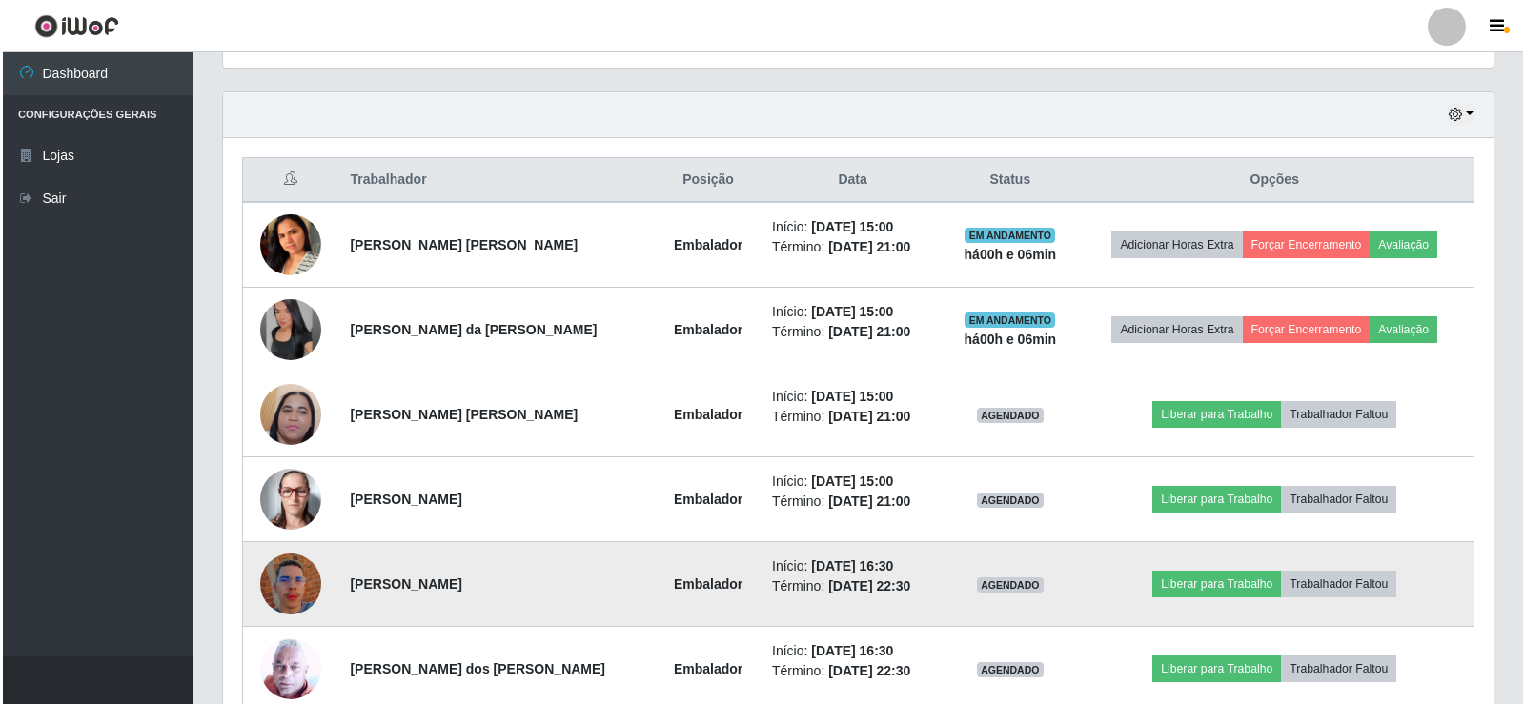
scroll to position [667, 0]
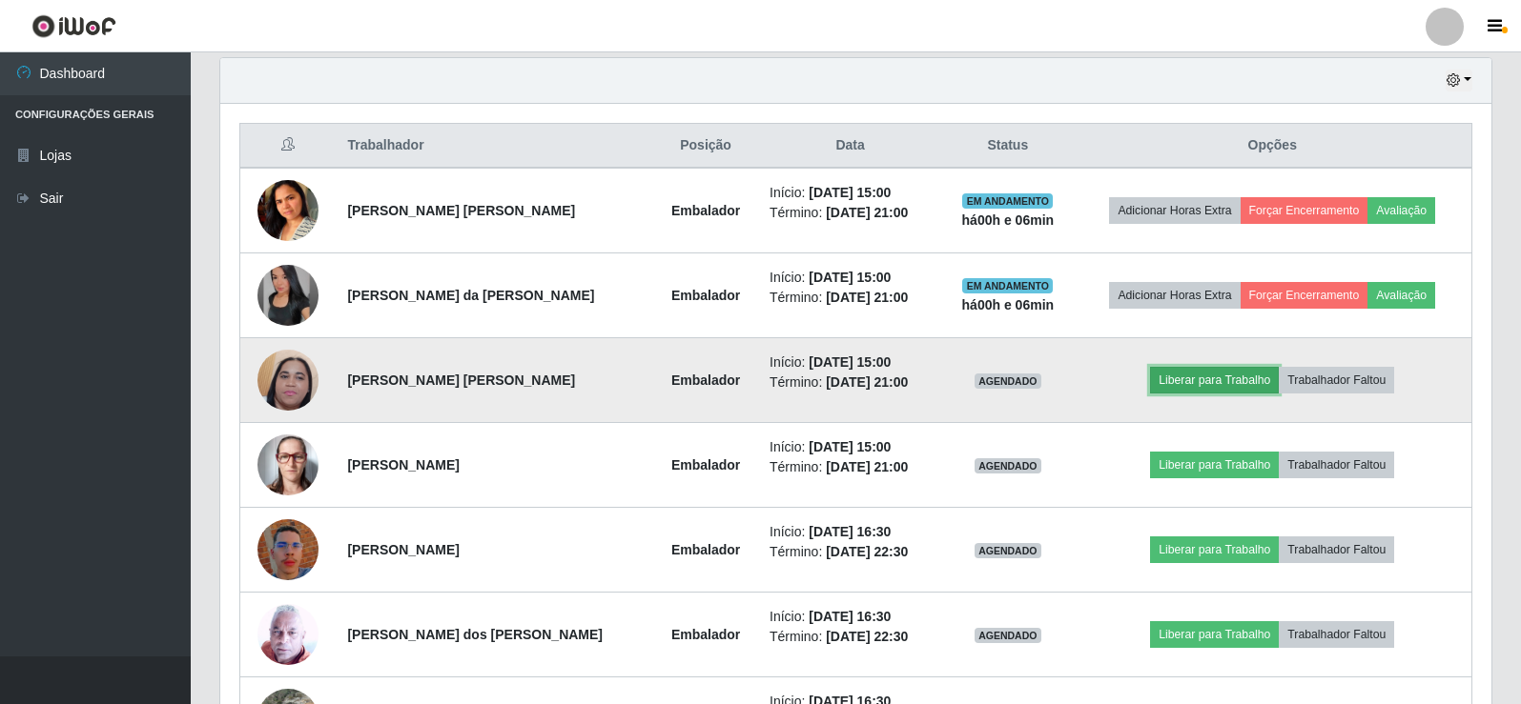
click at [1219, 383] on button "Liberar para Trabalho" at bounding box center [1214, 380] width 129 height 27
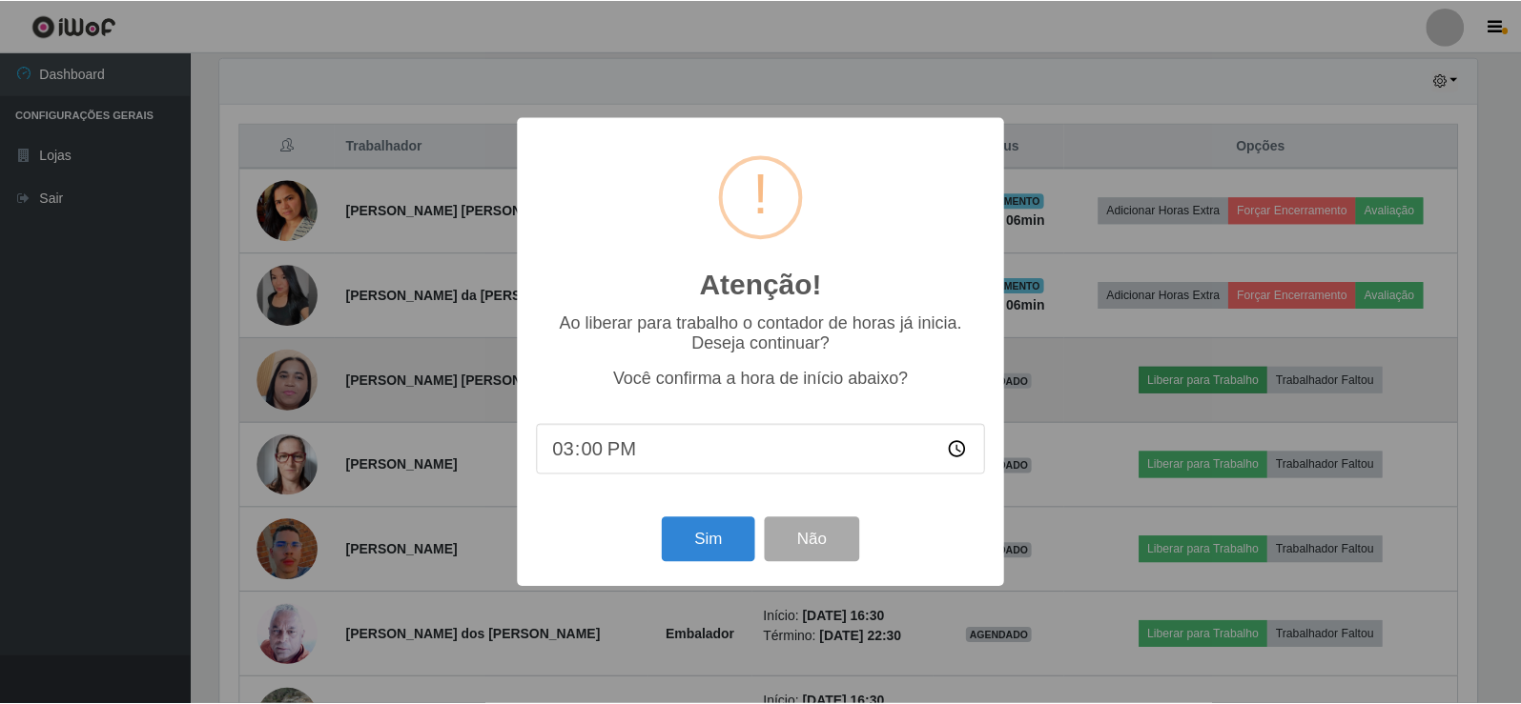
scroll to position [396, 1261]
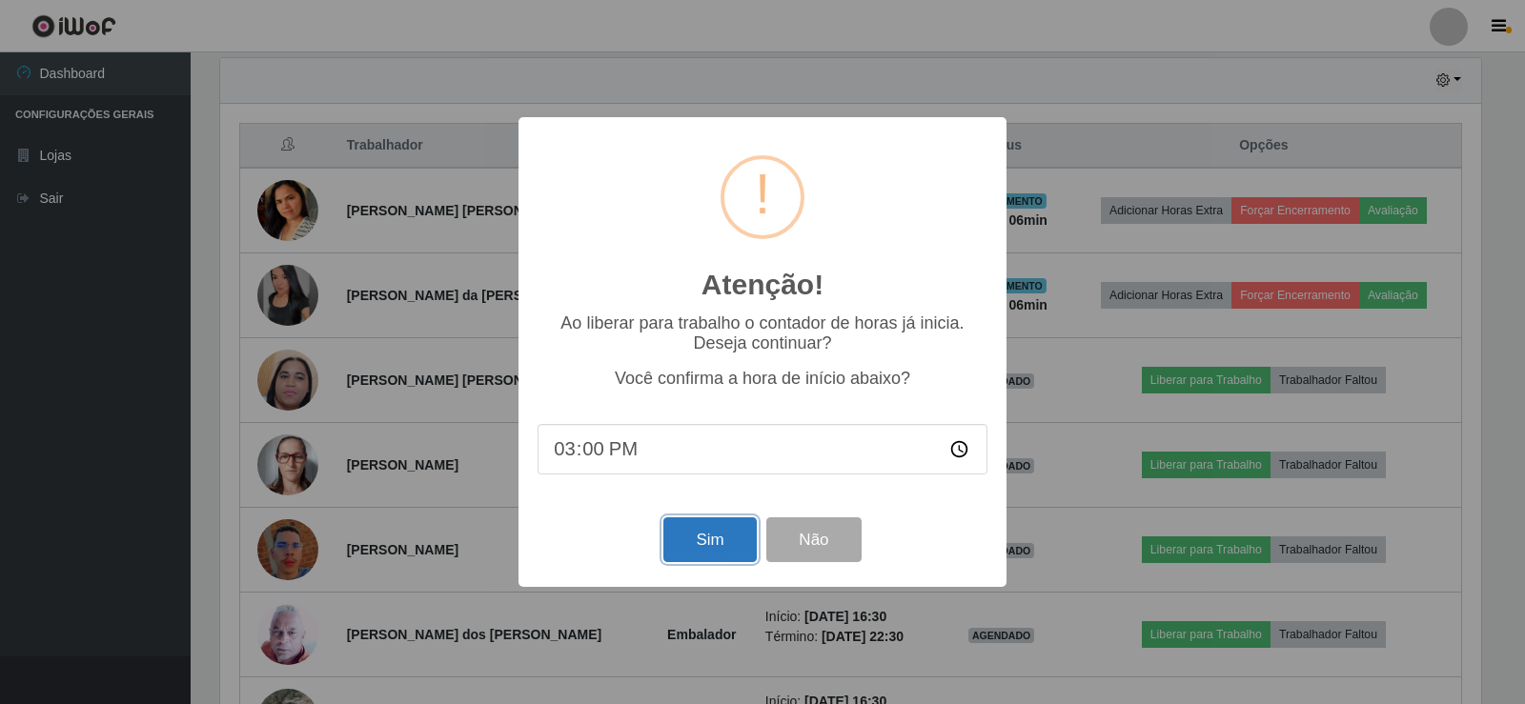
click at [722, 534] on button "Sim" at bounding box center [709, 540] width 92 height 45
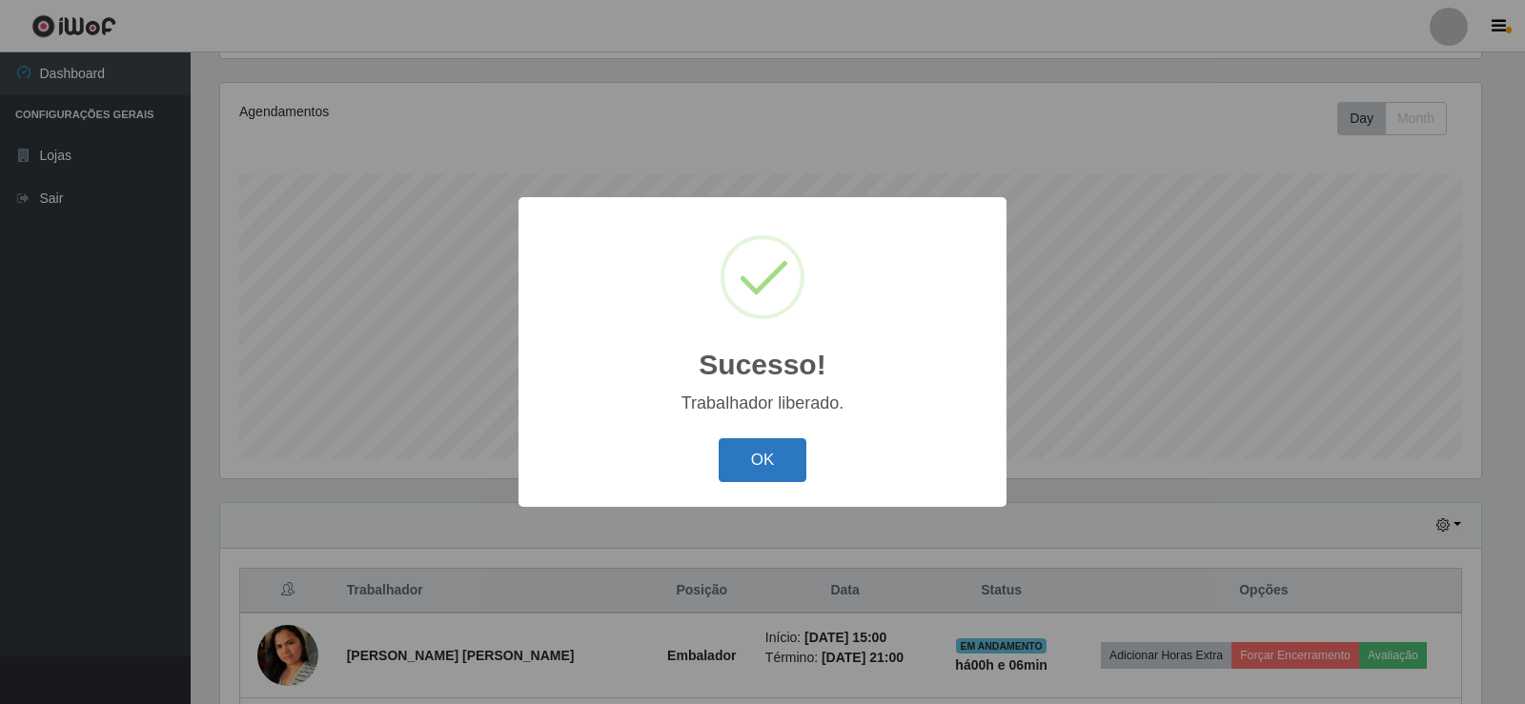
click at [779, 469] on button "OK" at bounding box center [763, 461] width 89 height 45
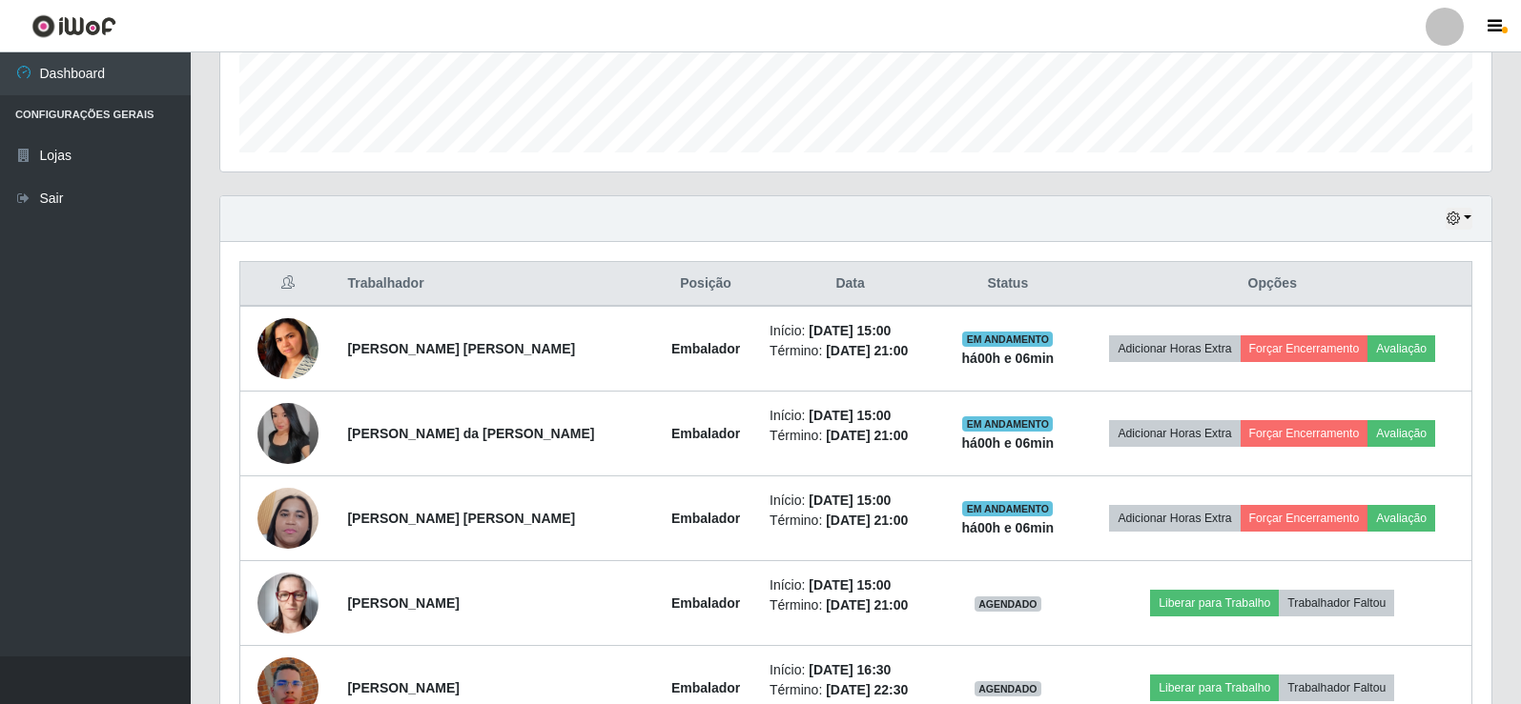
scroll to position [603, 0]
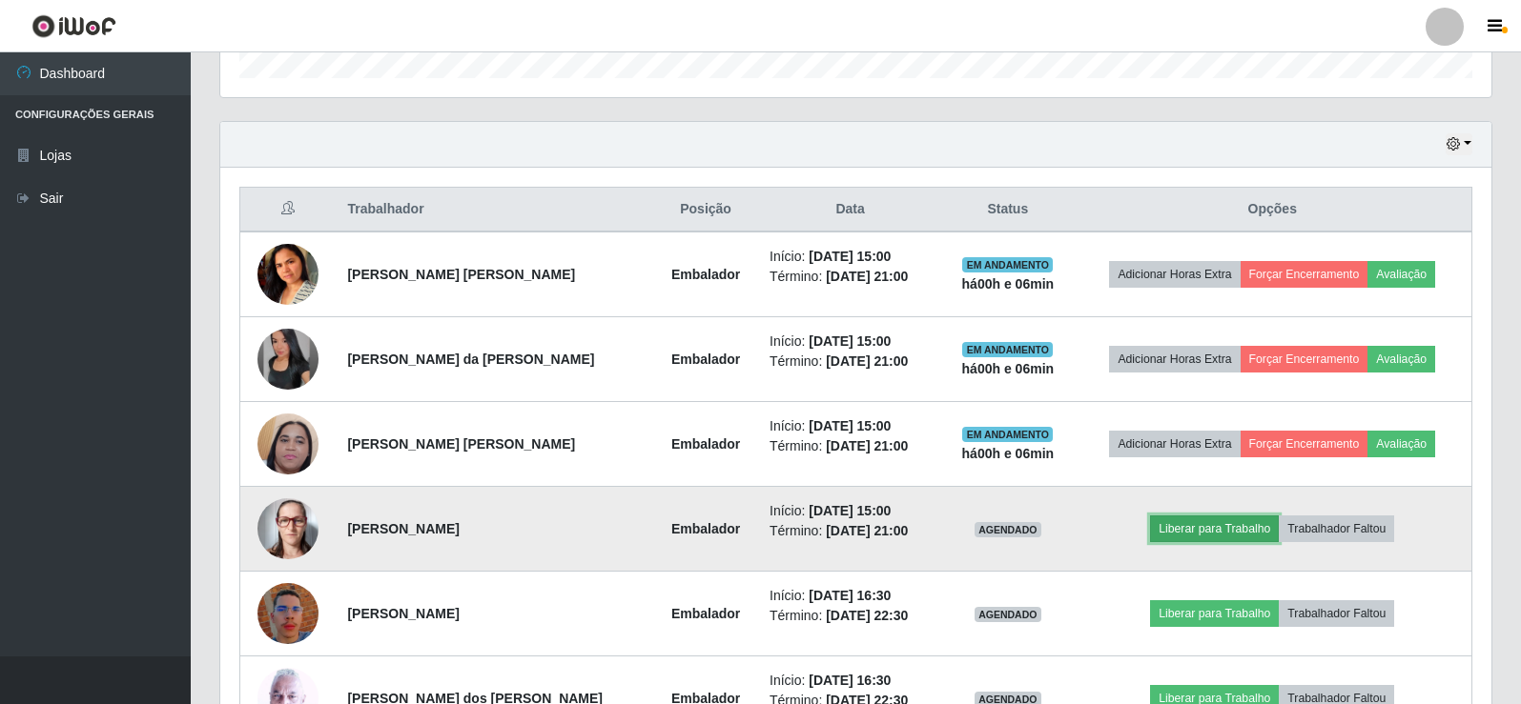
click at [1213, 522] on button "Liberar para Trabalho" at bounding box center [1214, 529] width 129 height 27
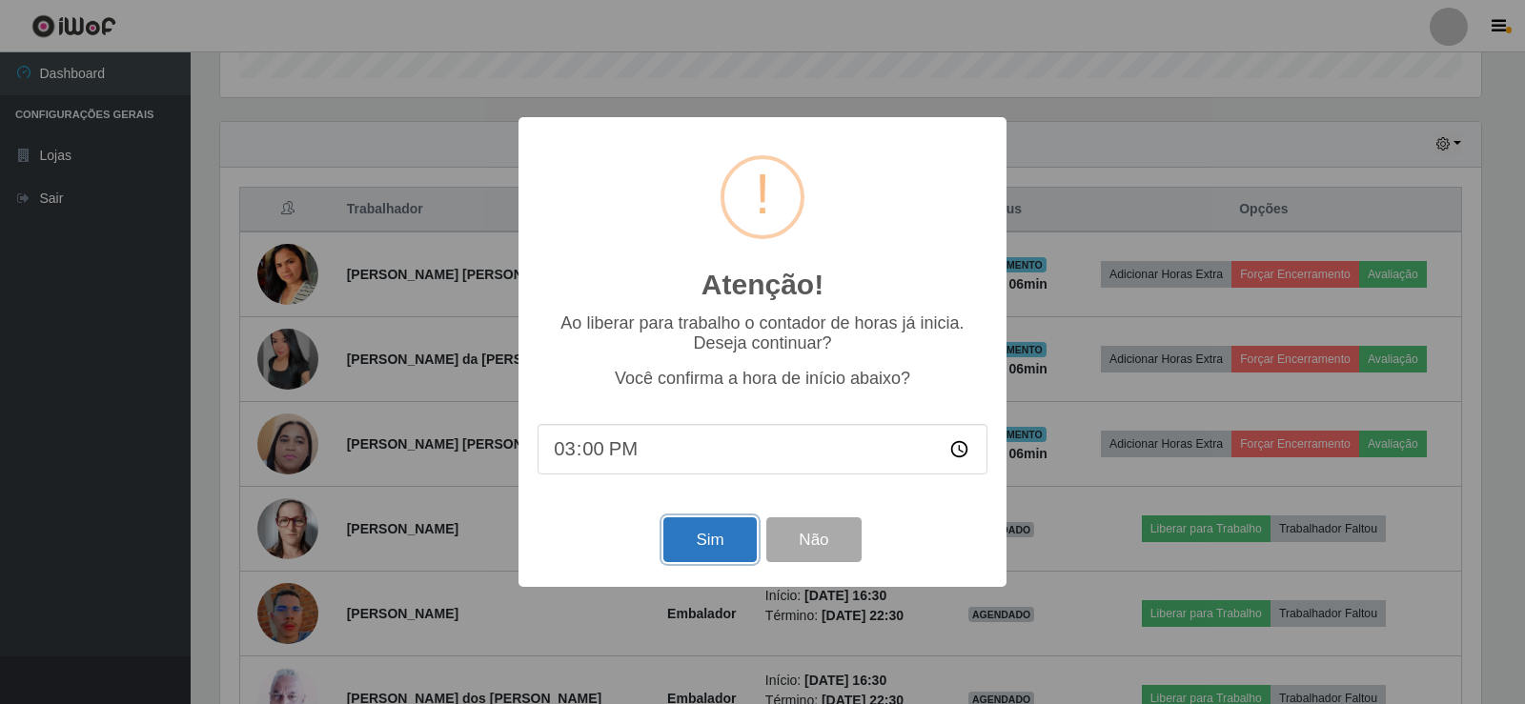
click at [714, 541] on button "Sim" at bounding box center [709, 540] width 92 height 45
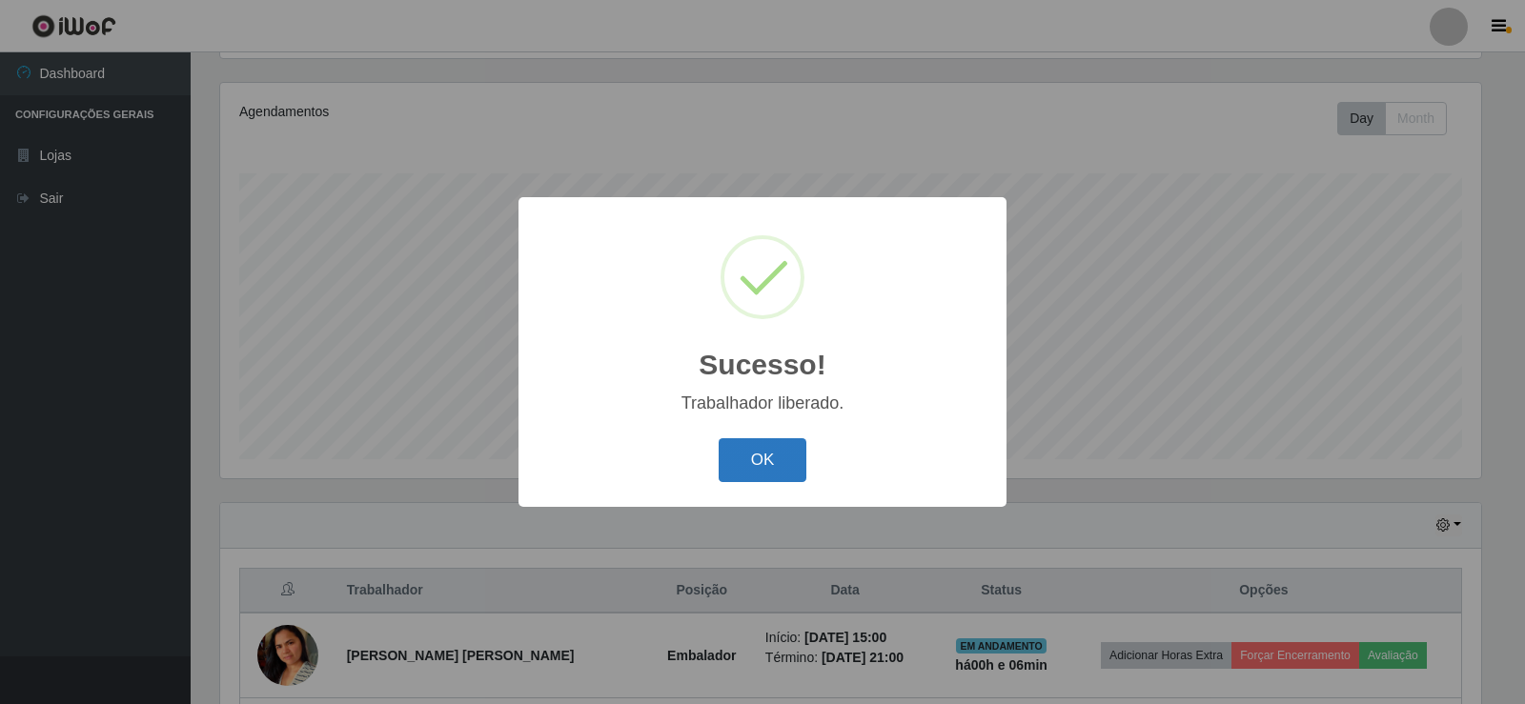
click at [762, 459] on button "OK" at bounding box center [763, 461] width 89 height 45
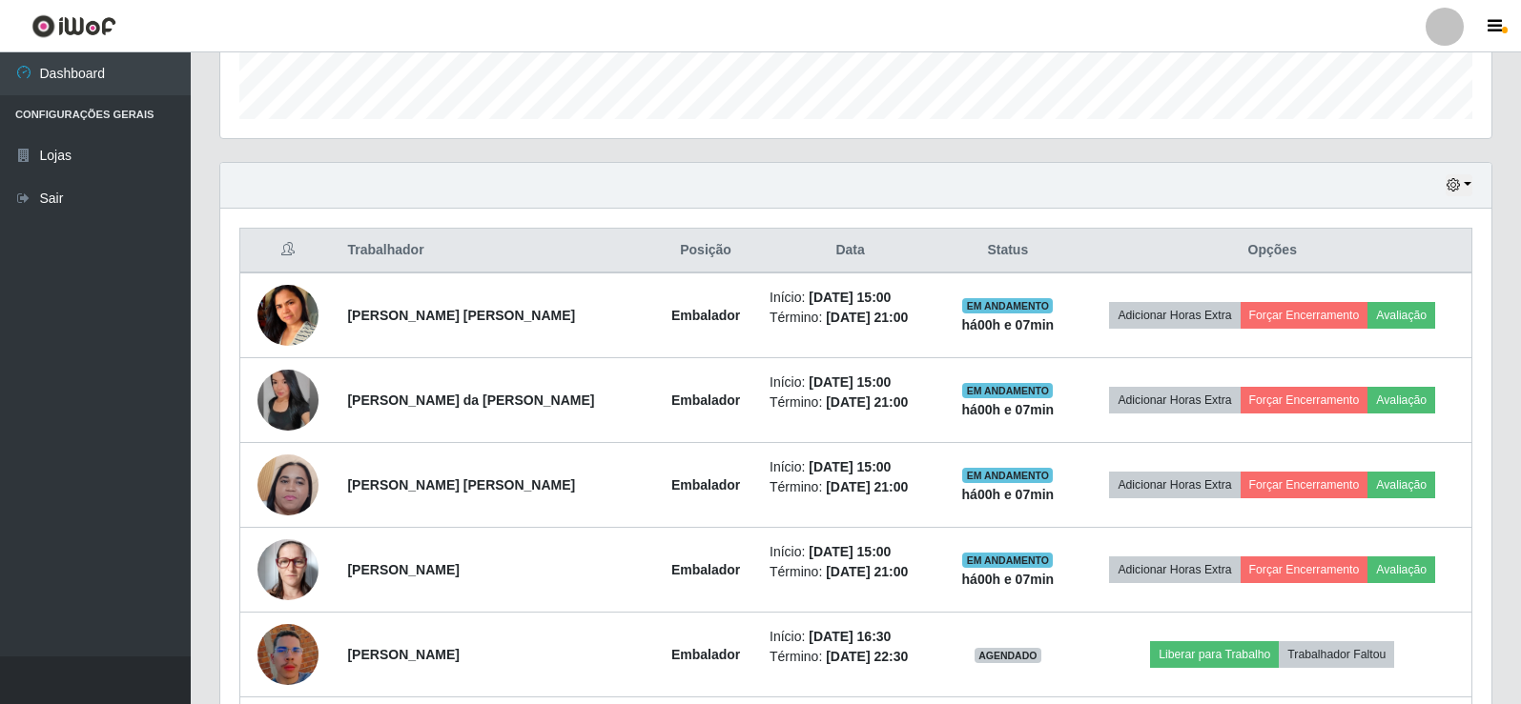
scroll to position [530, 0]
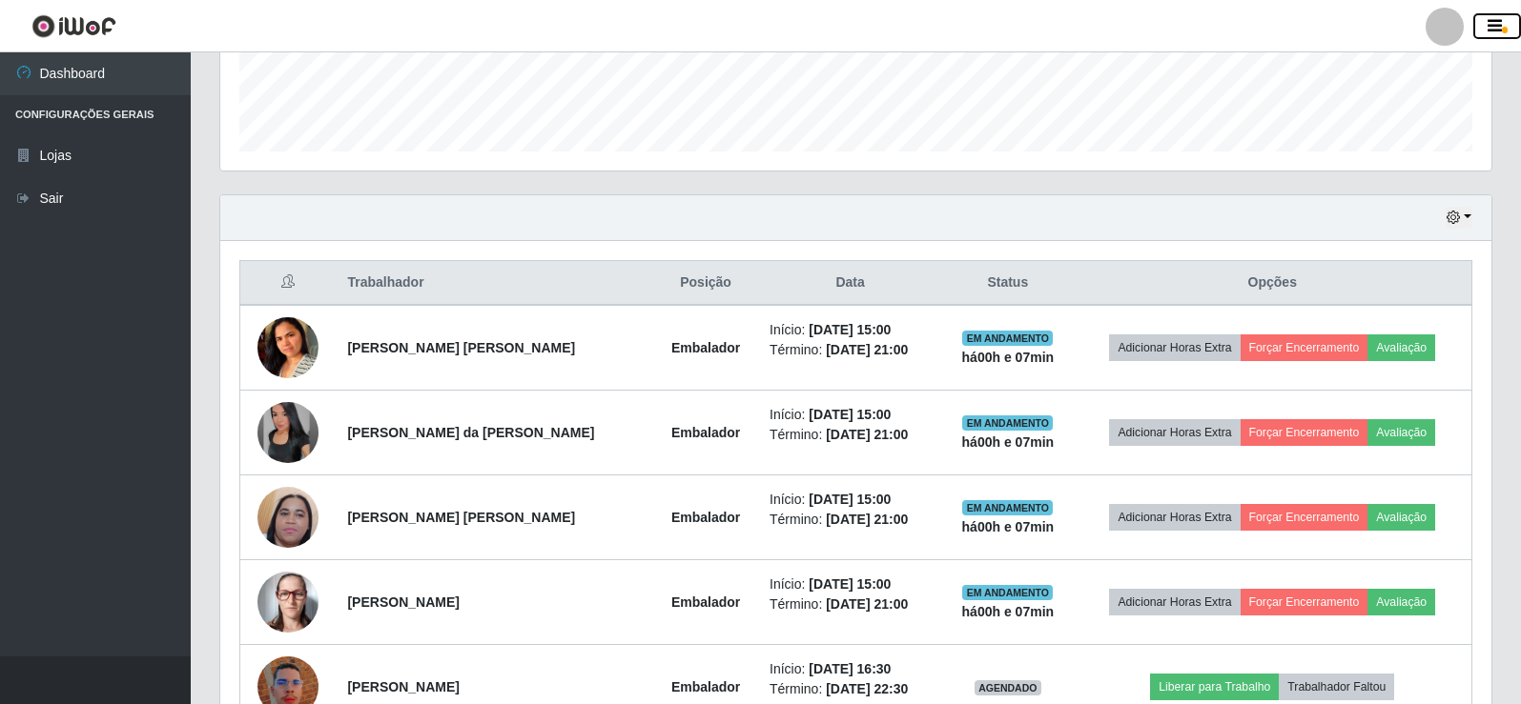
click at [1499, 28] on icon "button" at bounding box center [1494, 26] width 14 height 17
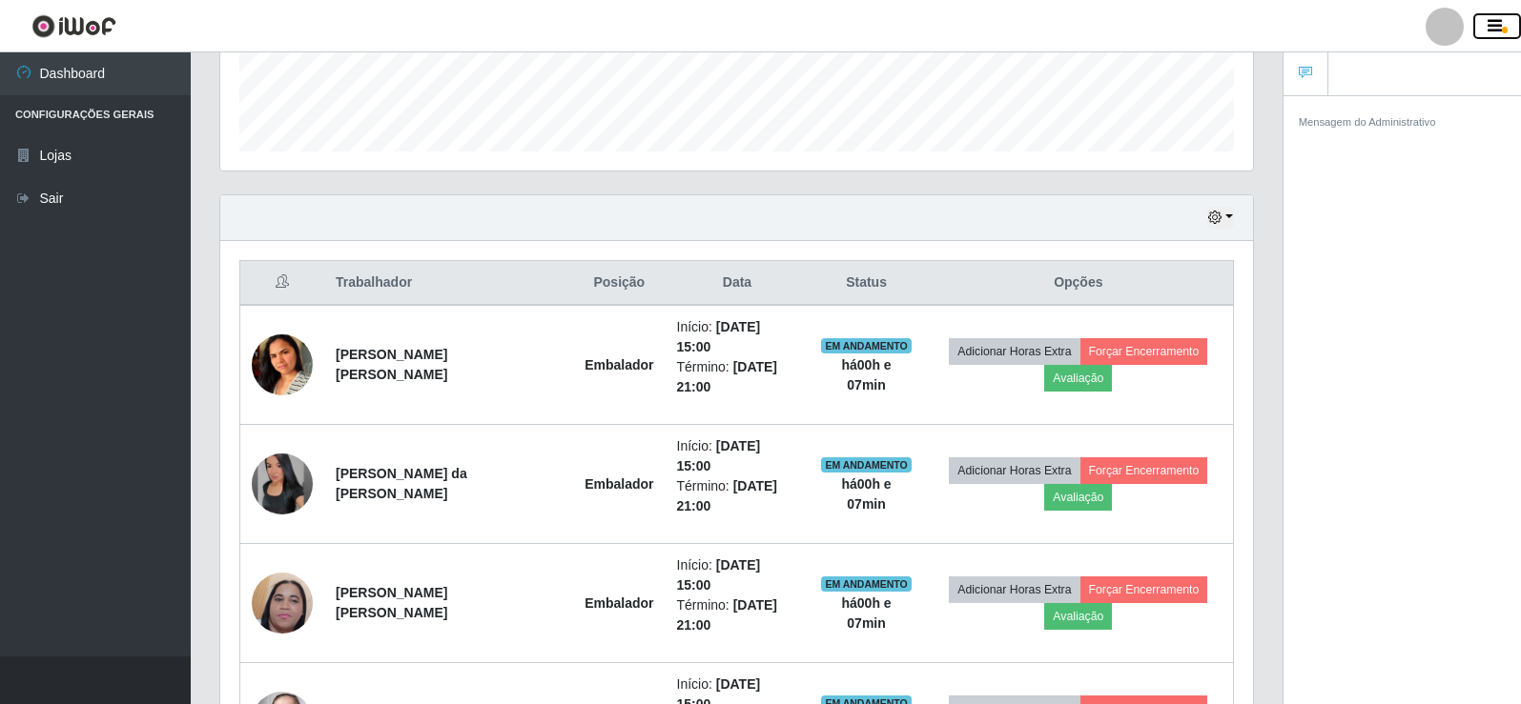
scroll to position [952899, 952262]
click at [0, 267] on ul "Dashboard Configurações Gerais Lojas Sair" at bounding box center [95, 354] width 191 height 604
click at [124, 275] on ul "Dashboard Configurações Gerais Lojas Sair" at bounding box center [95, 354] width 191 height 604
click at [51, 198] on link "Sair" at bounding box center [95, 198] width 191 height 43
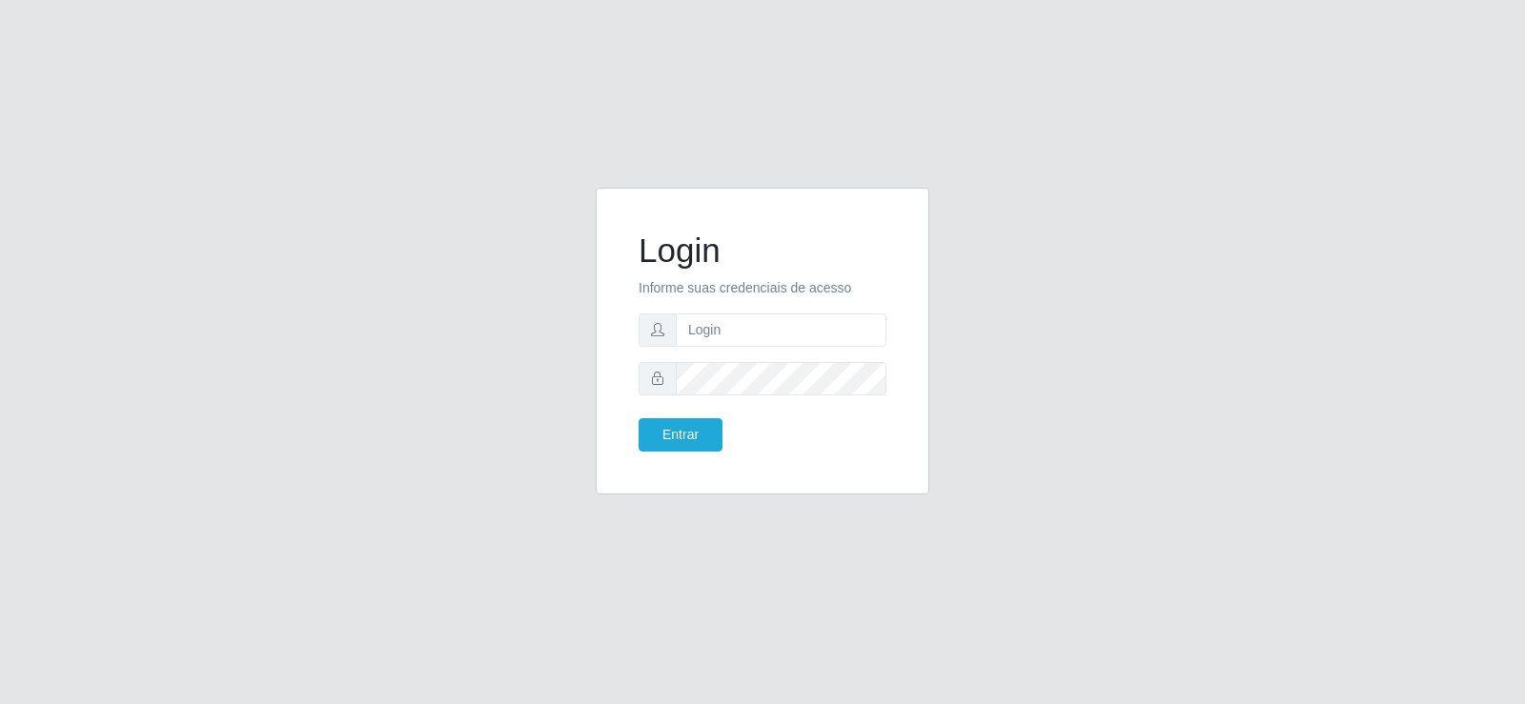
click at [1523, 435] on div "Login Informe suas credenciais de acesso Entrar" at bounding box center [762, 352] width 1525 height 704
click at [759, 333] on input "text" at bounding box center [781, 330] width 211 height 33
click at [757, 332] on input "text" at bounding box center [781, 330] width 211 height 33
type input "maria.simone"
drag, startPoint x: 798, startPoint y: 329, endPoint x: 622, endPoint y: 341, distance: 176.8
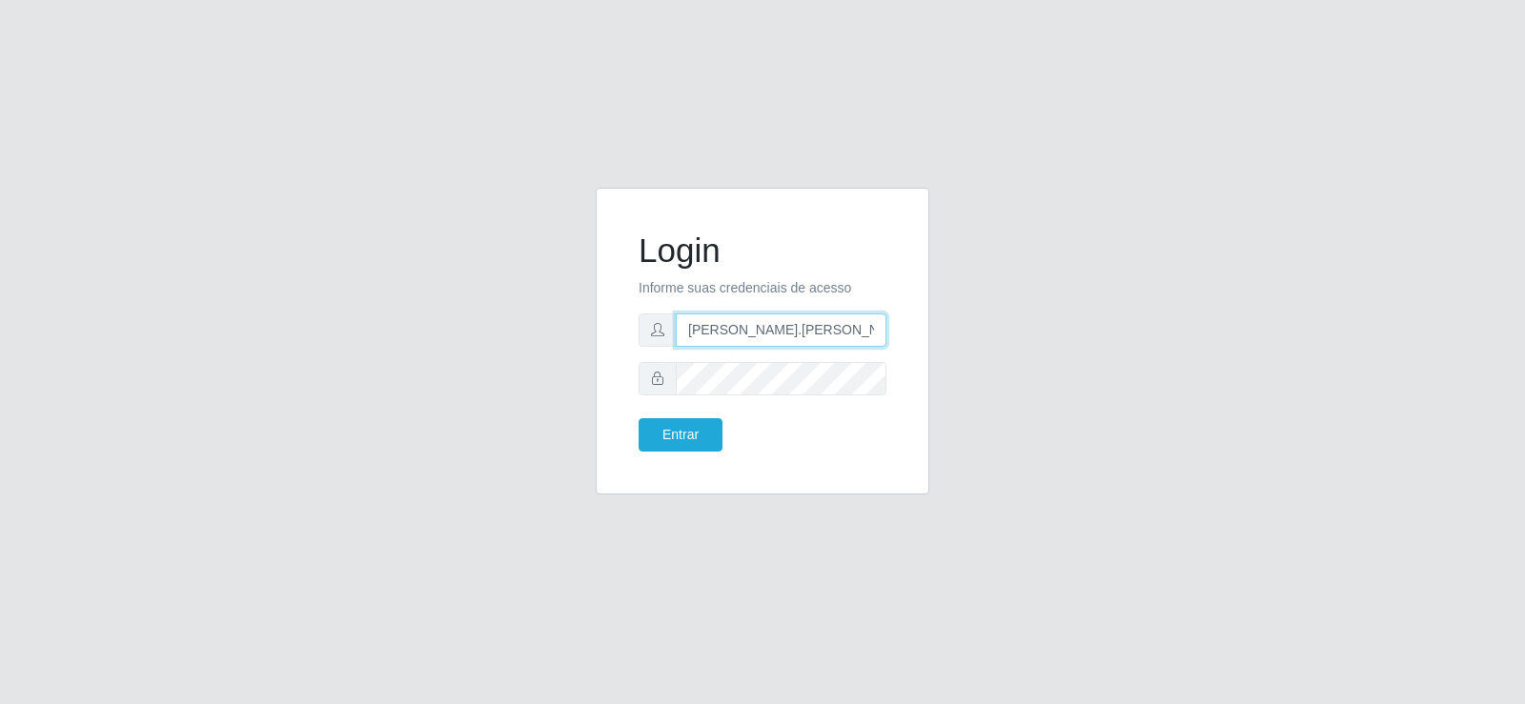
click at [622, 341] on div "Login Informe suas credenciais de acesso maria.simone Entrar" at bounding box center [763, 341] width 286 height 259
click at [639, 418] on button "Entrar" at bounding box center [681, 434] width 84 height 33
click at [677, 430] on button "Entrar" at bounding box center [681, 434] width 84 height 33
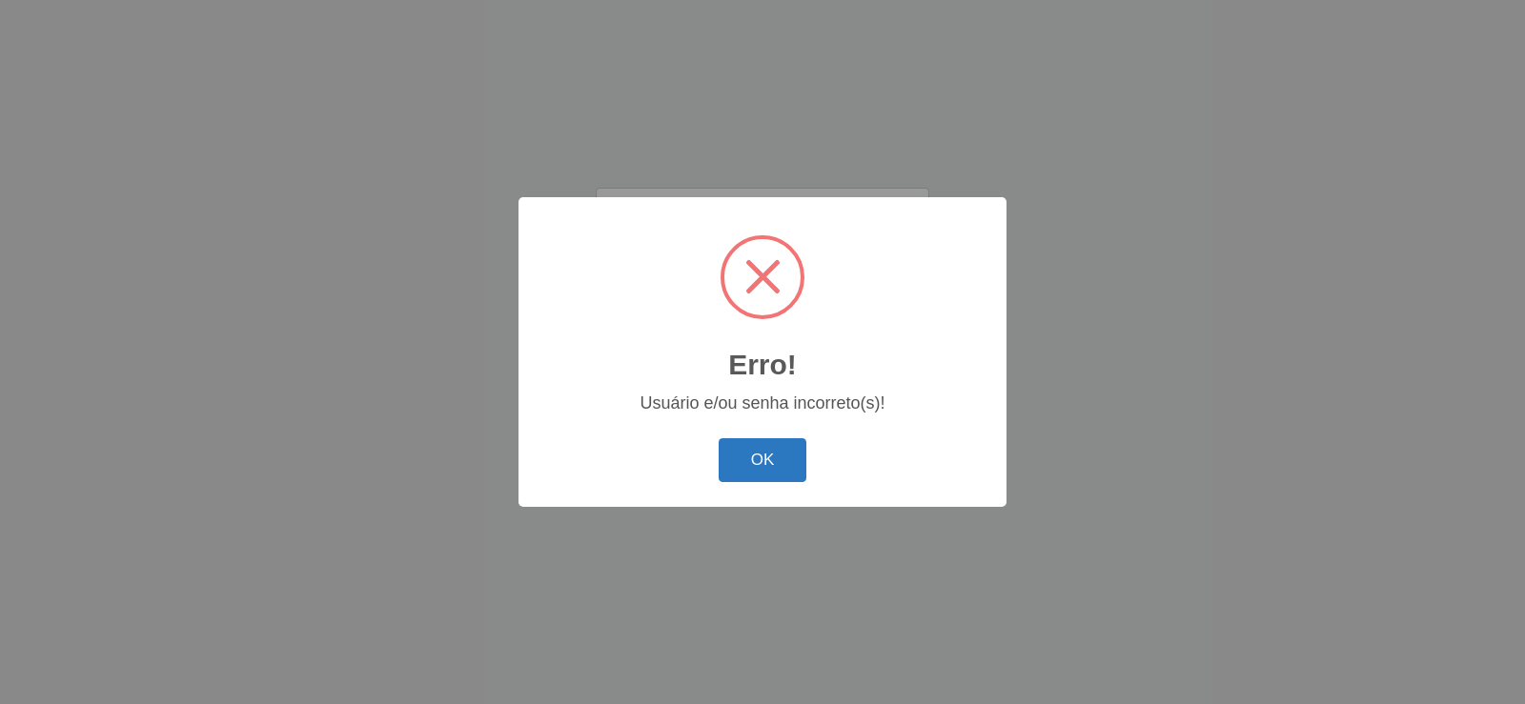
click at [778, 452] on button "OK" at bounding box center [763, 461] width 89 height 45
drag, startPoint x: 777, startPoint y: 476, endPoint x: 861, endPoint y: 431, distance: 95.1
click at [777, 475] on button "OK" at bounding box center [763, 461] width 89 height 45
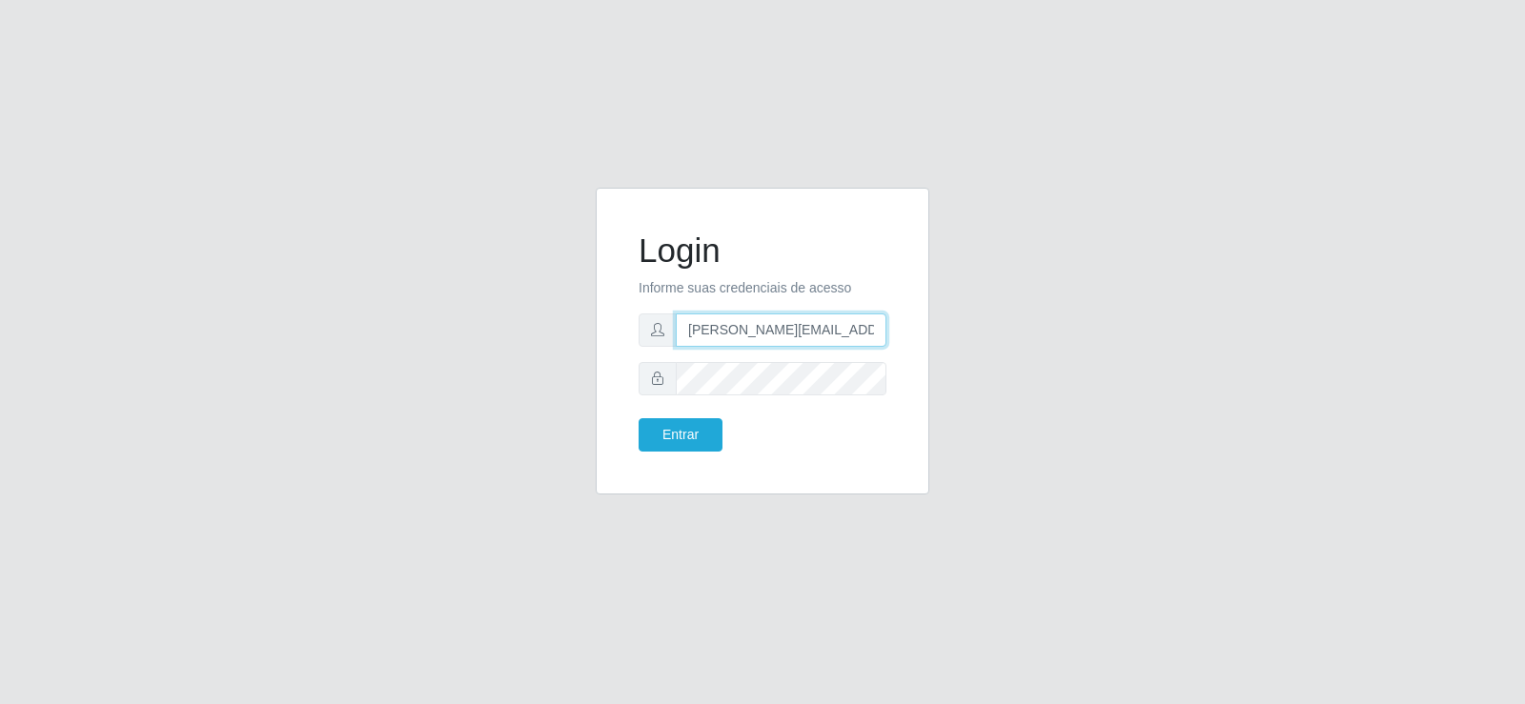
click at [879, 331] on input "maria.simone@gruporedecompras.com" at bounding box center [781, 330] width 211 height 33
click at [770, 333] on input "maas.com" at bounding box center [781, 330] width 211 height 33
type input "m"
type input "[PERSON_NAME][EMAIL_ADDRESS][DOMAIN_NAME]"
click at [644, 381] on div at bounding box center [763, 378] width 248 height 33
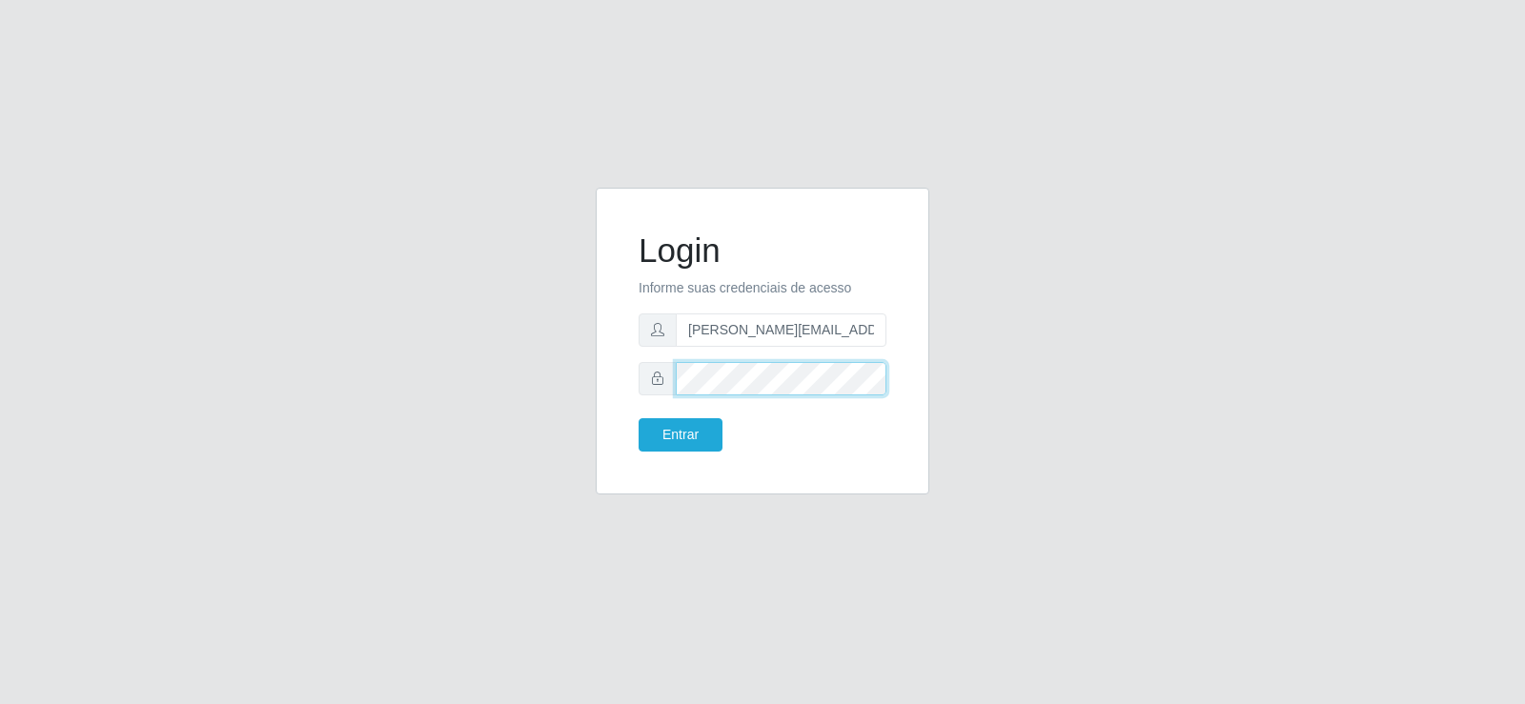
click at [639, 418] on button "Entrar" at bounding box center [681, 434] width 84 height 33
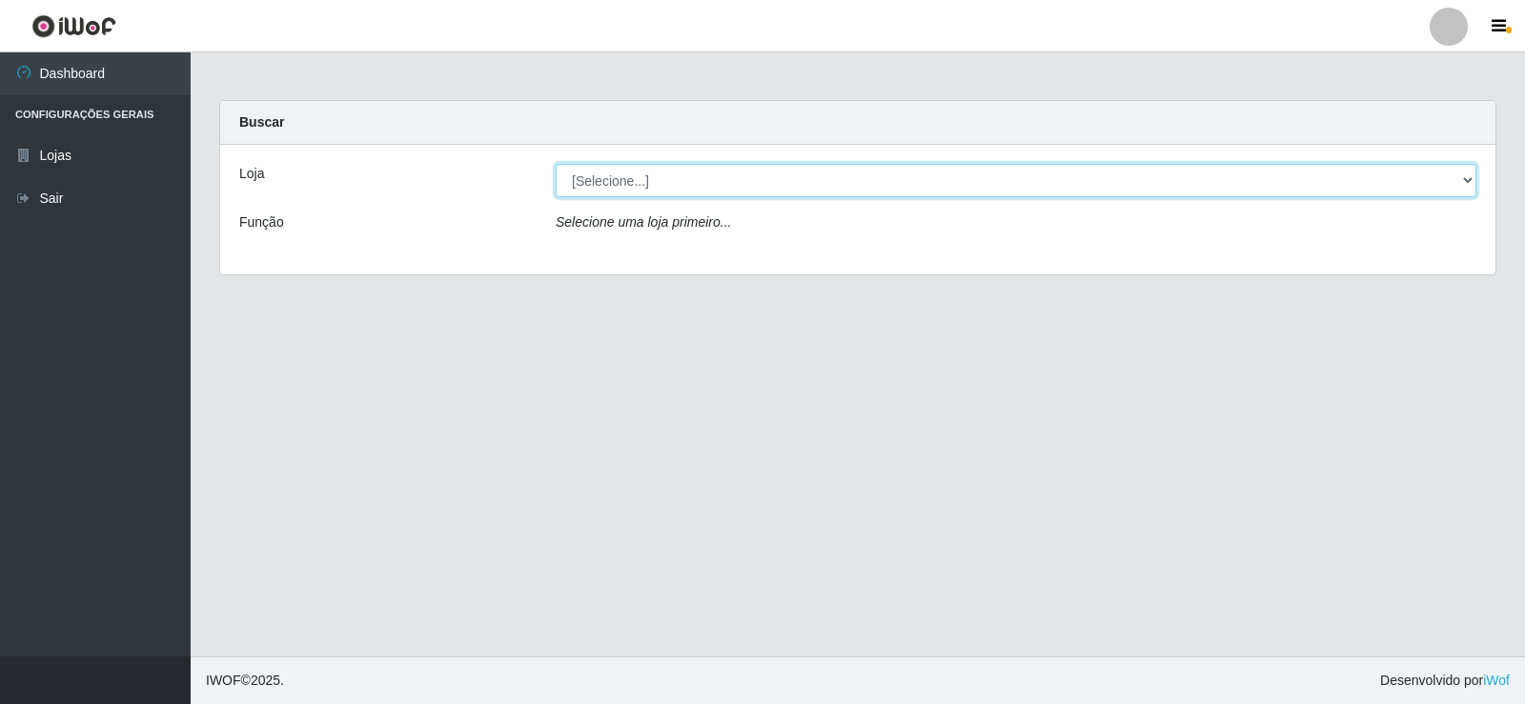
click at [805, 184] on select "[Selecione...] Rede Compras Supermercados - LOJA 2" at bounding box center [1016, 180] width 921 height 33
select select "161"
click at [556, 164] on select "[Selecione...] Rede Compras Supermercados - LOJA 2" at bounding box center [1016, 180] width 921 height 33
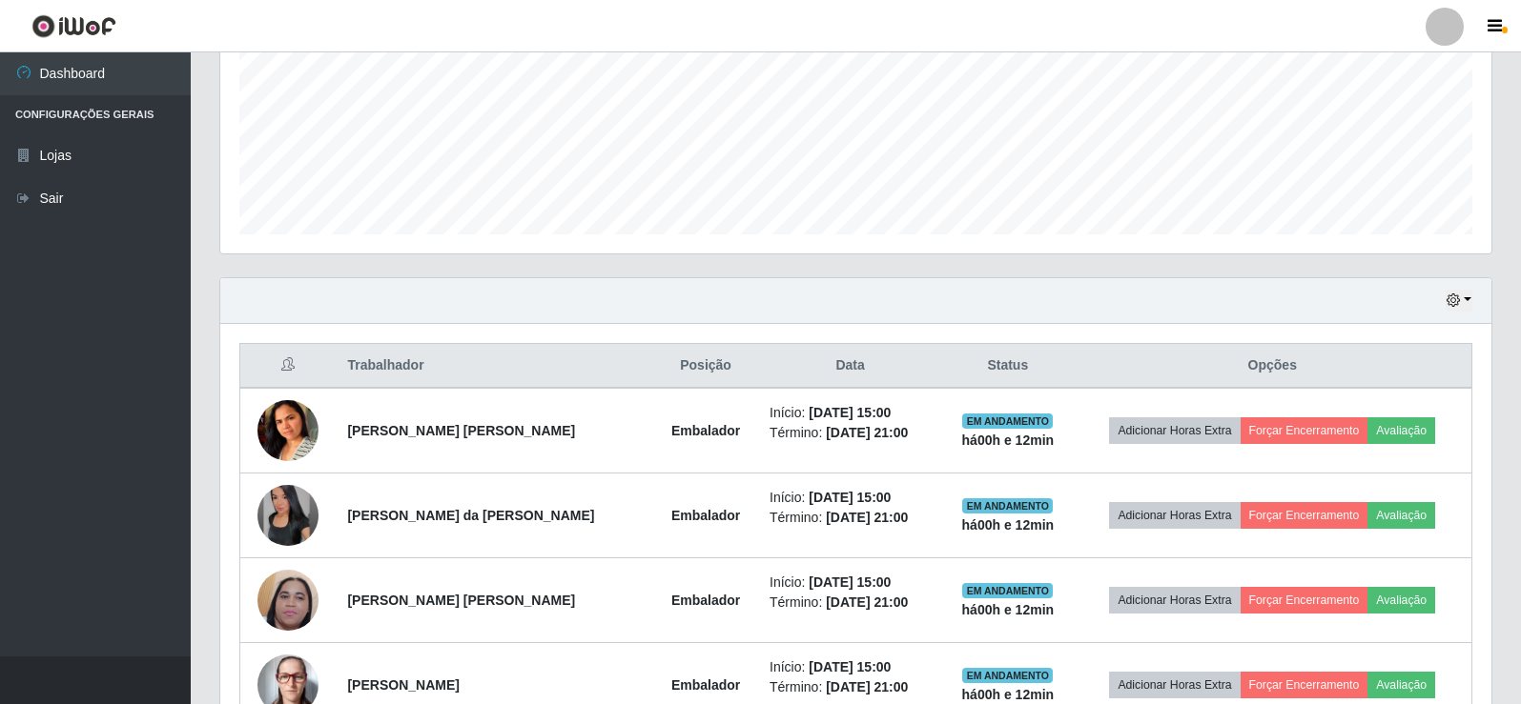
scroll to position [435, 0]
